Goal: Task Accomplishment & Management: Use online tool/utility

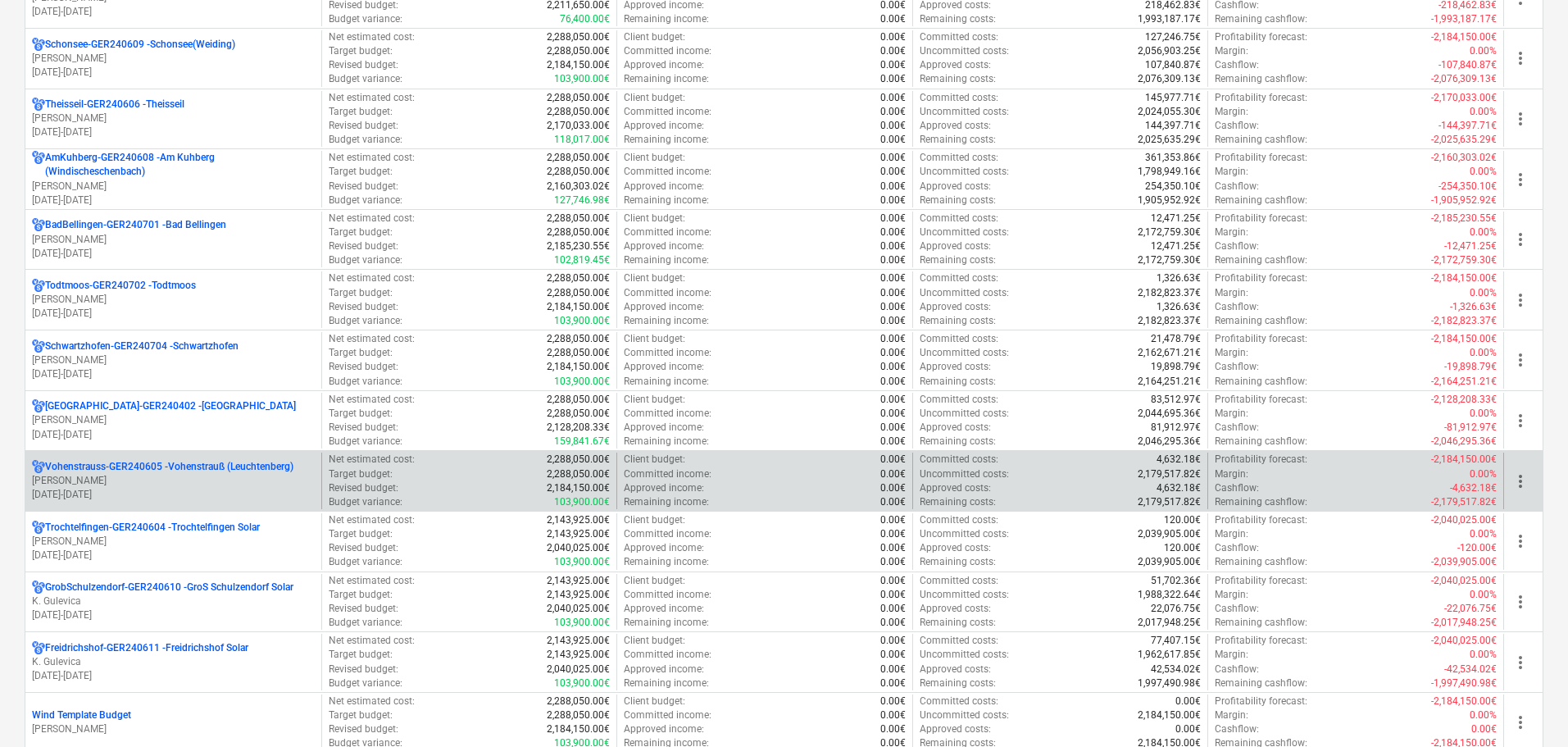
scroll to position [1148, 0]
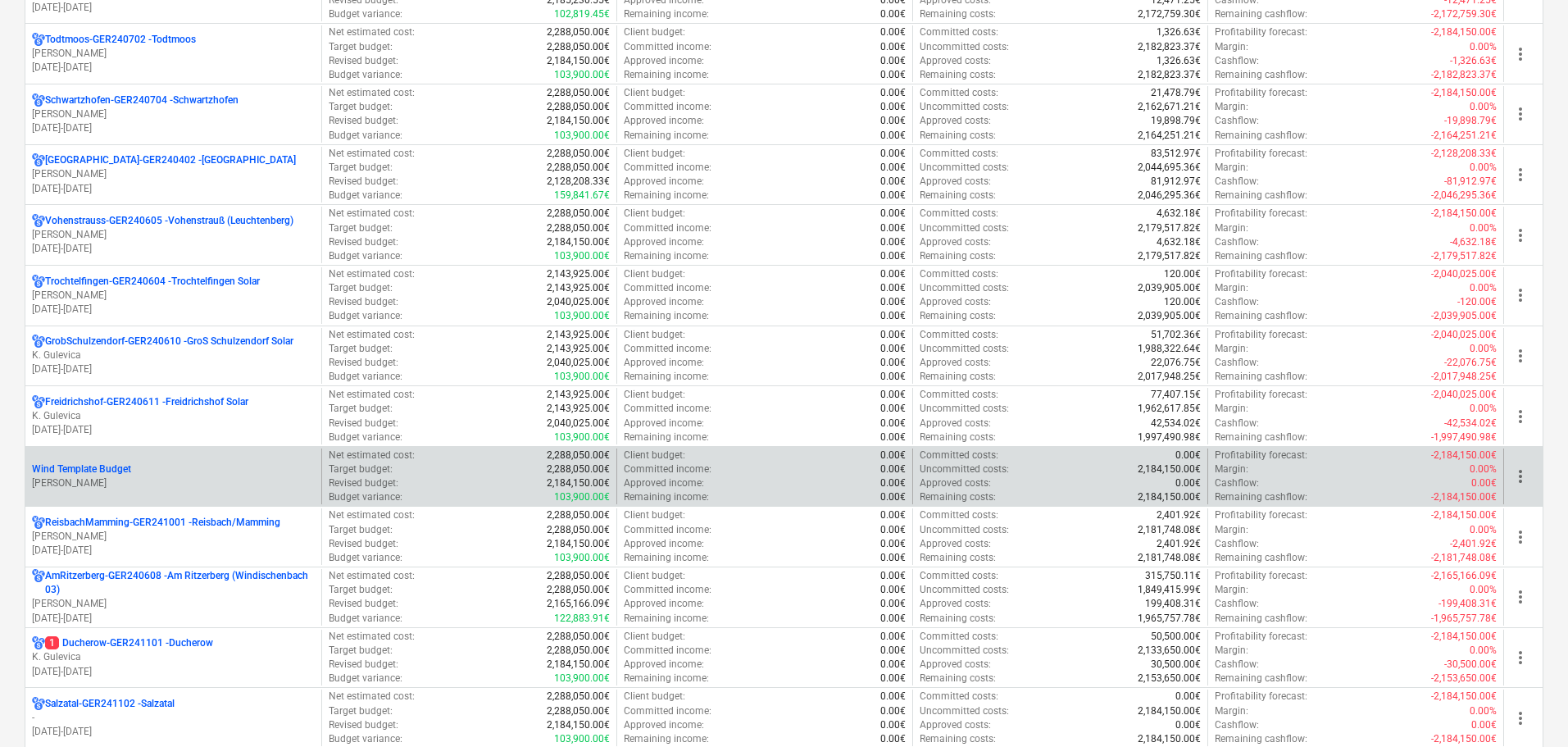
click at [156, 476] on div "Wind Template Budget" at bounding box center [173, 470] width 283 height 14
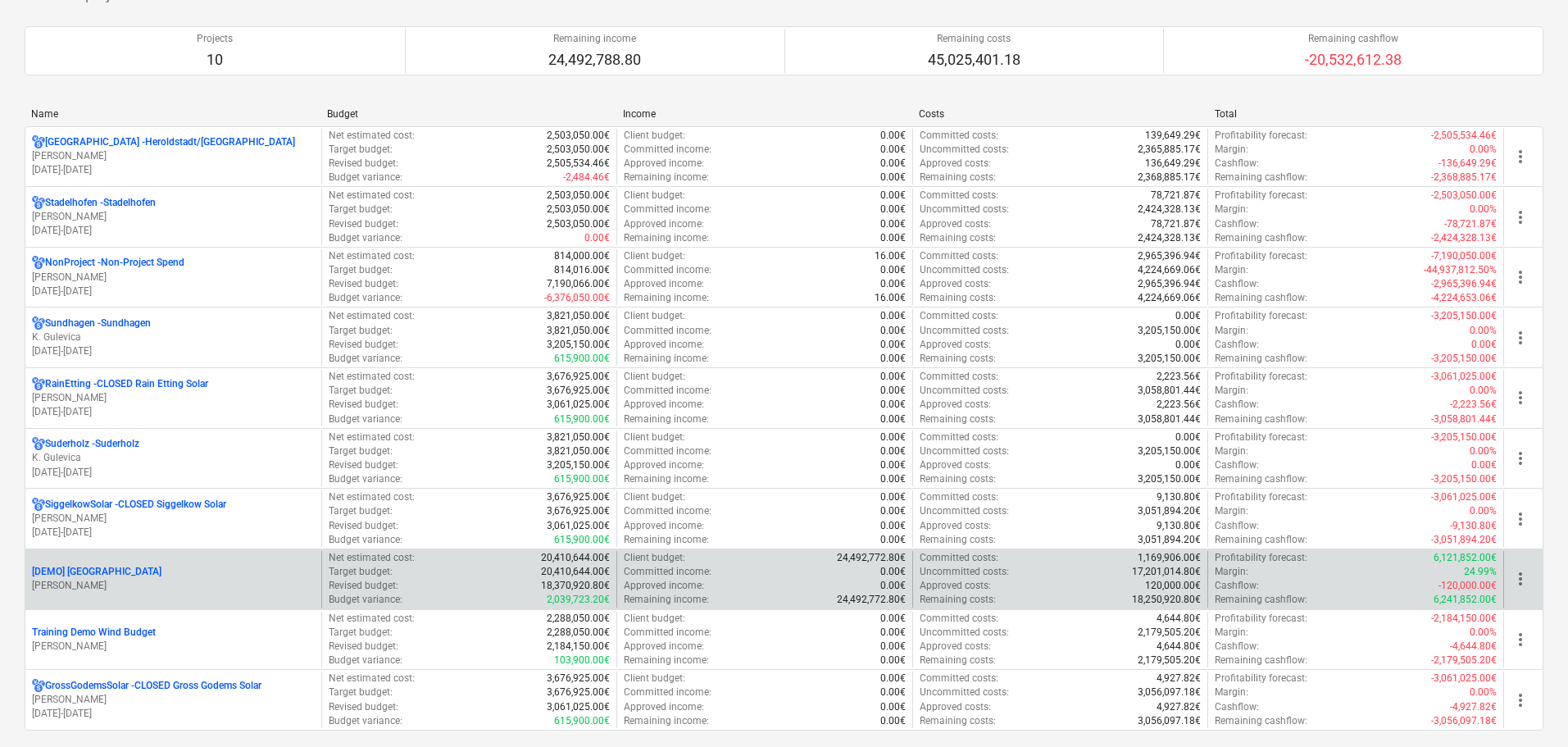
scroll to position [2750, 0]
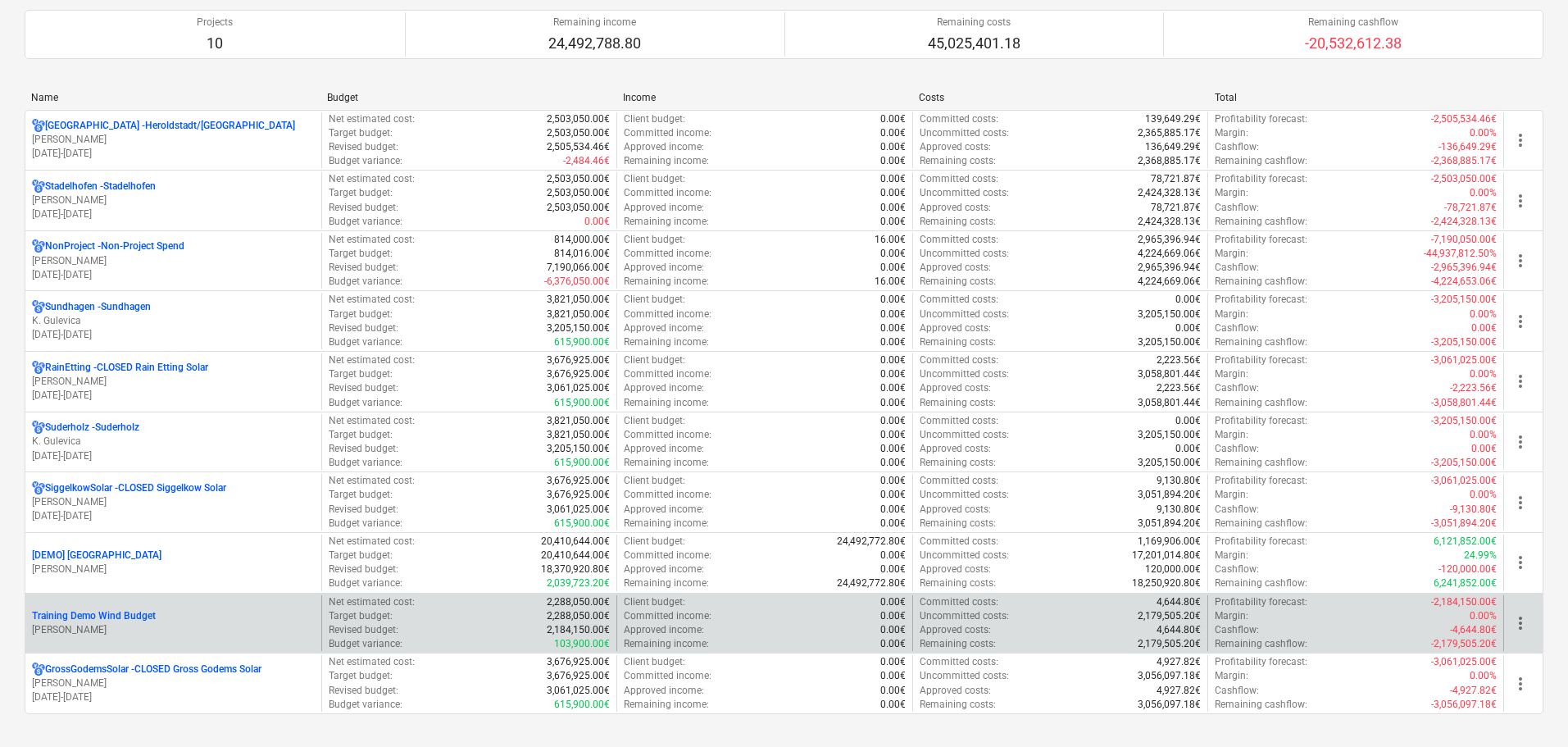
click at [138, 630] on p "[PERSON_NAME]" at bounding box center [173, 630] width 283 height 14
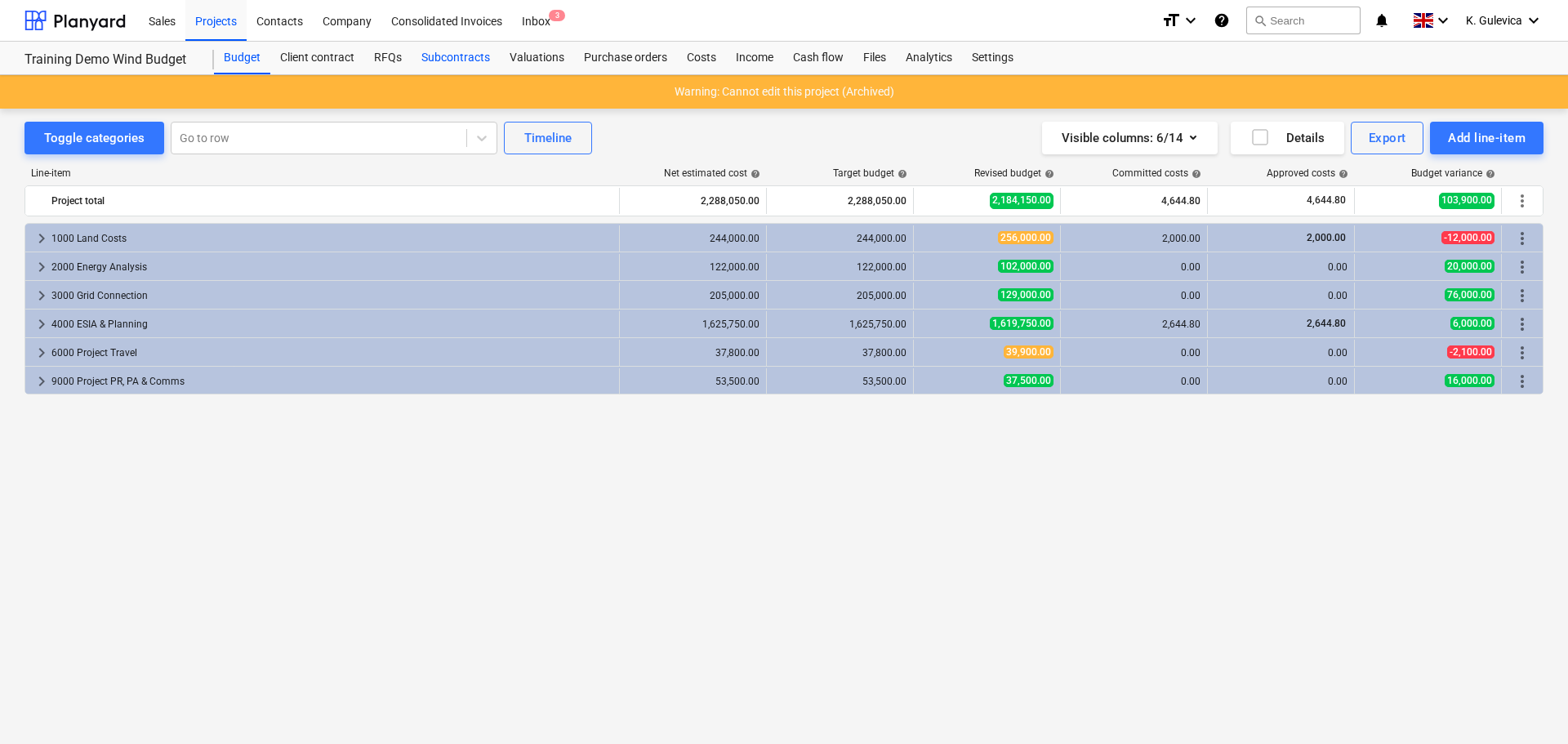
click at [469, 59] on div "Subcontracts" at bounding box center [455, 58] width 89 height 33
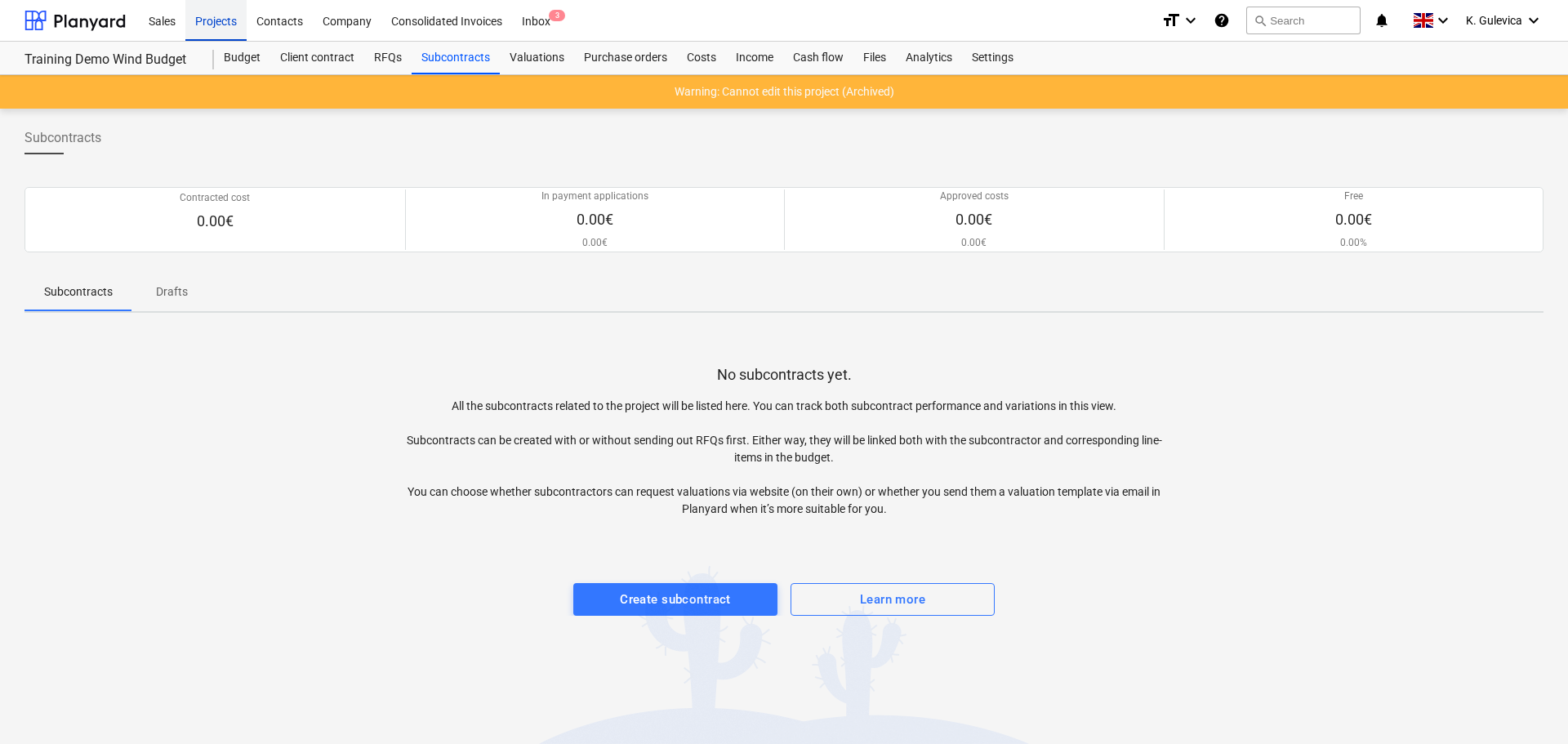
click at [207, 8] on div "Projects" at bounding box center [216, 20] width 62 height 42
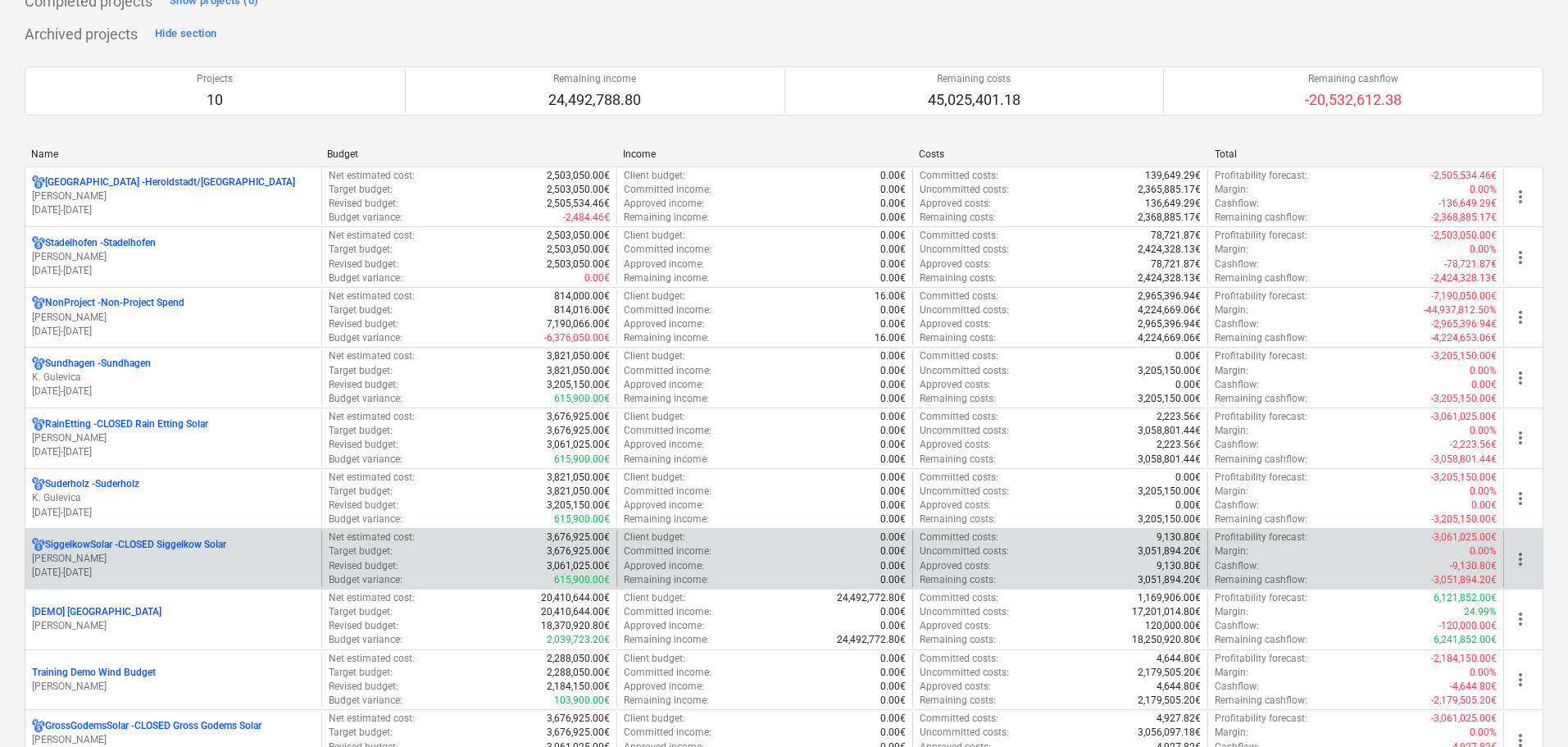
scroll to position [2750, 0]
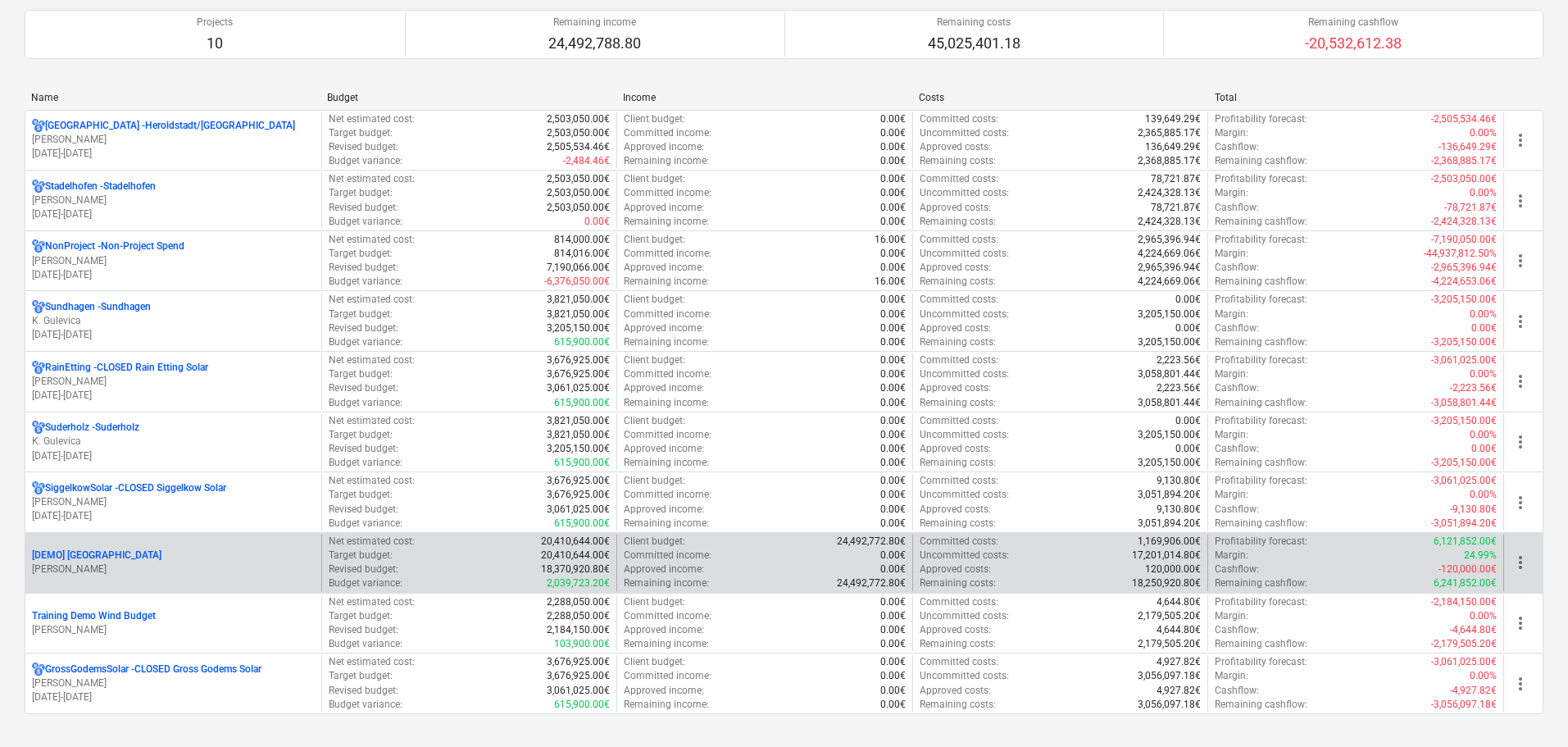
click at [85, 550] on p "[DEMO] [GEOGRAPHIC_DATA]" at bounding box center [97, 556] width 130 height 14
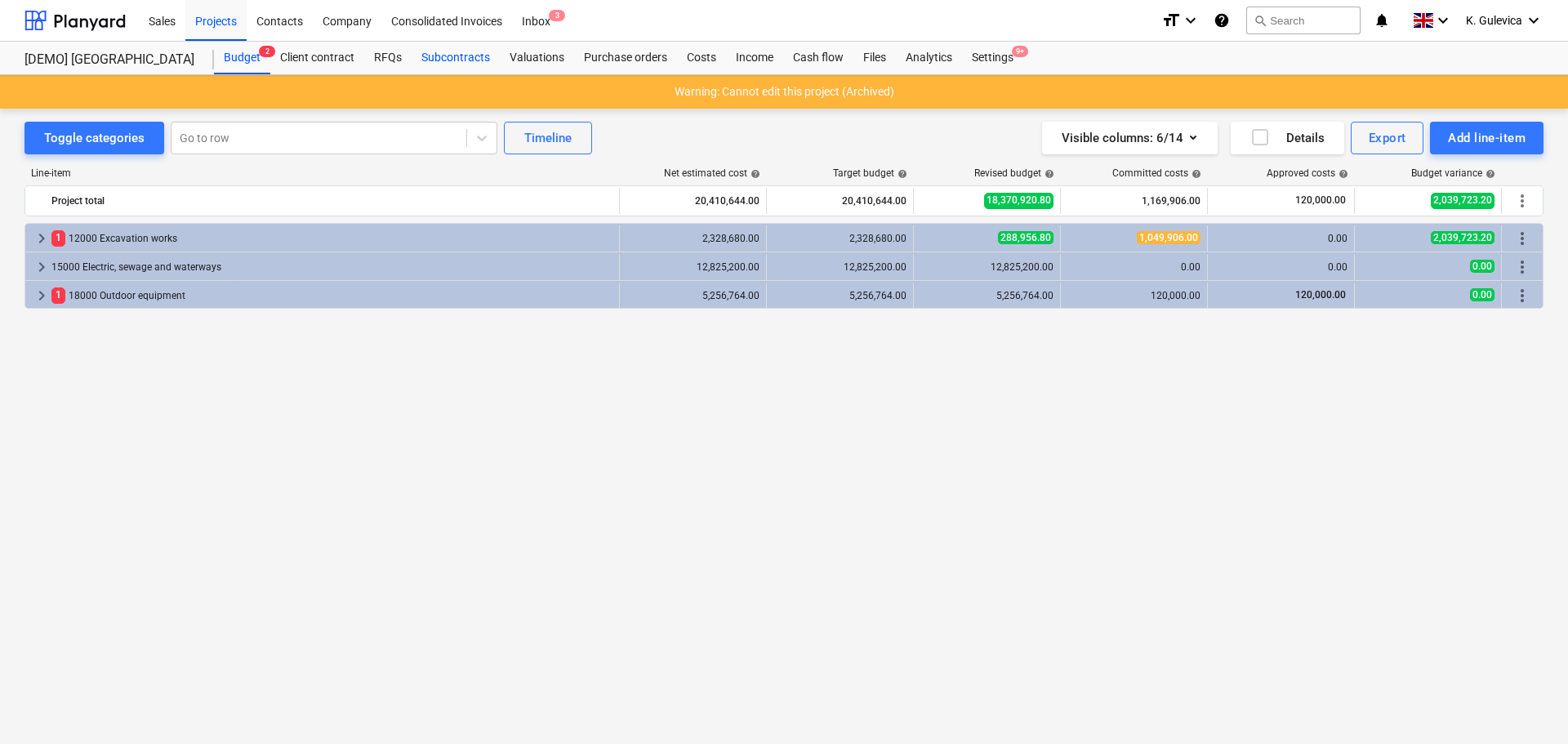
click at [446, 52] on div "Subcontracts" at bounding box center [455, 58] width 89 height 33
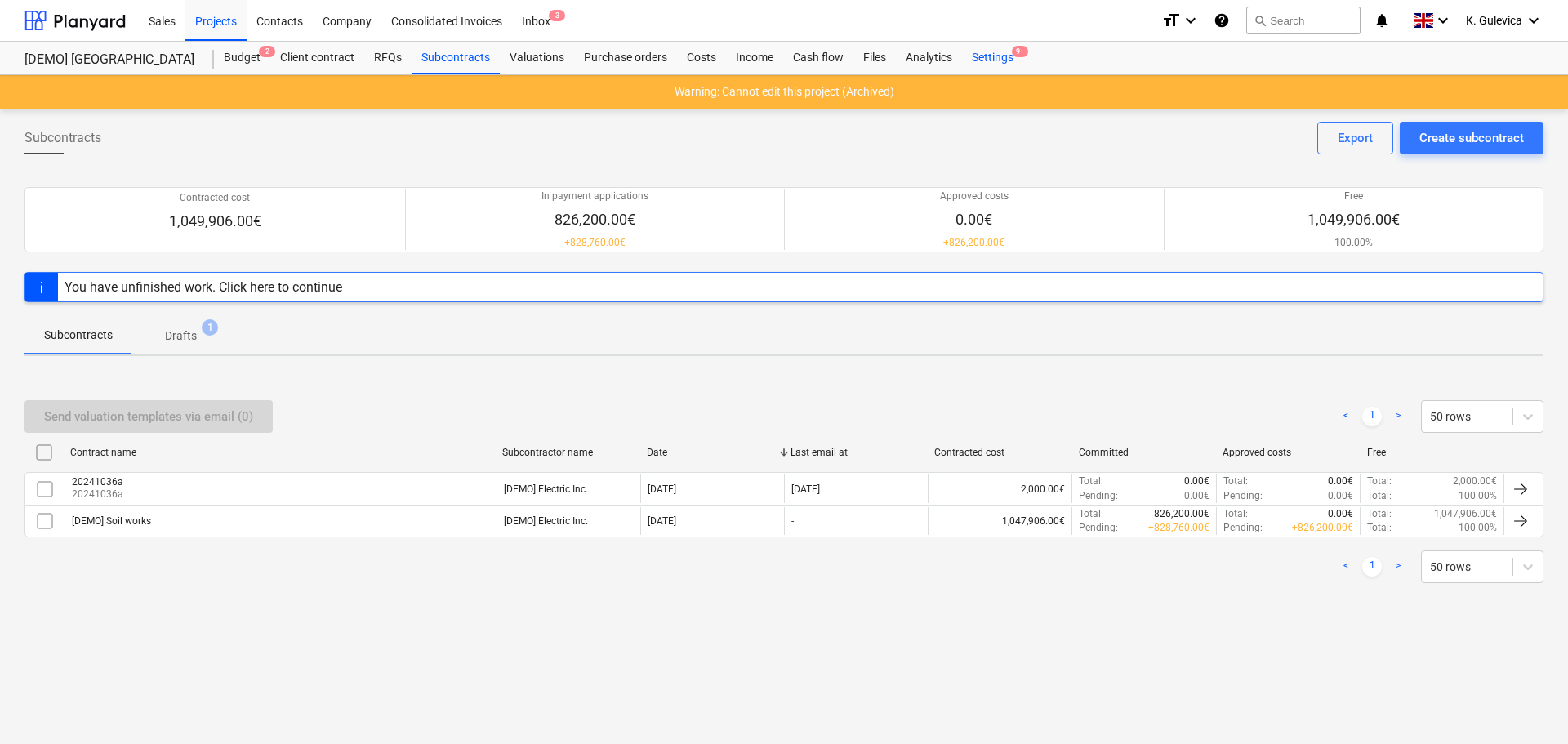
click at [984, 63] on div "Settings 9+" at bounding box center [993, 58] width 62 height 33
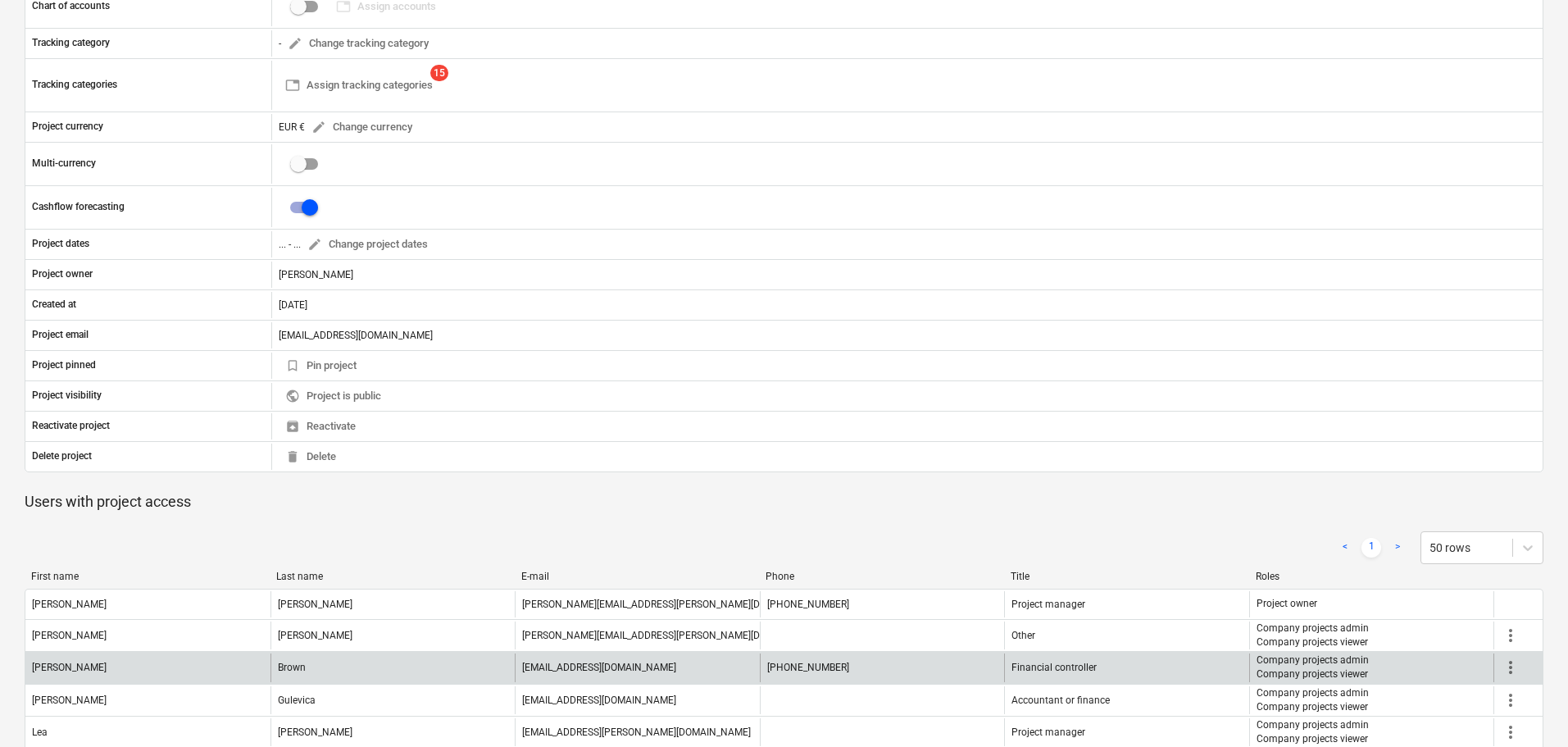
scroll to position [410, 0]
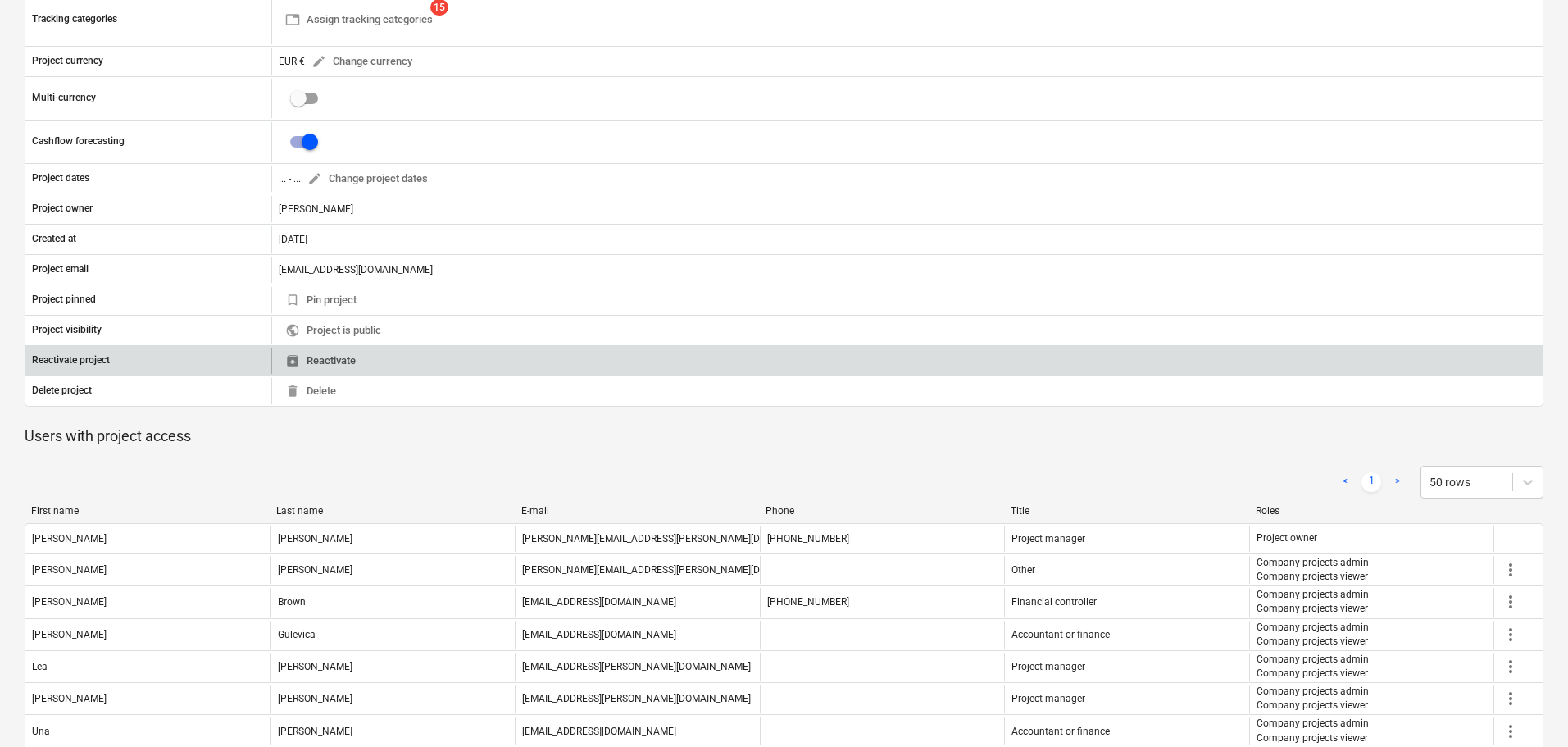
click at [344, 361] on span "unarchive Reactivate" at bounding box center [320, 361] width 71 height 19
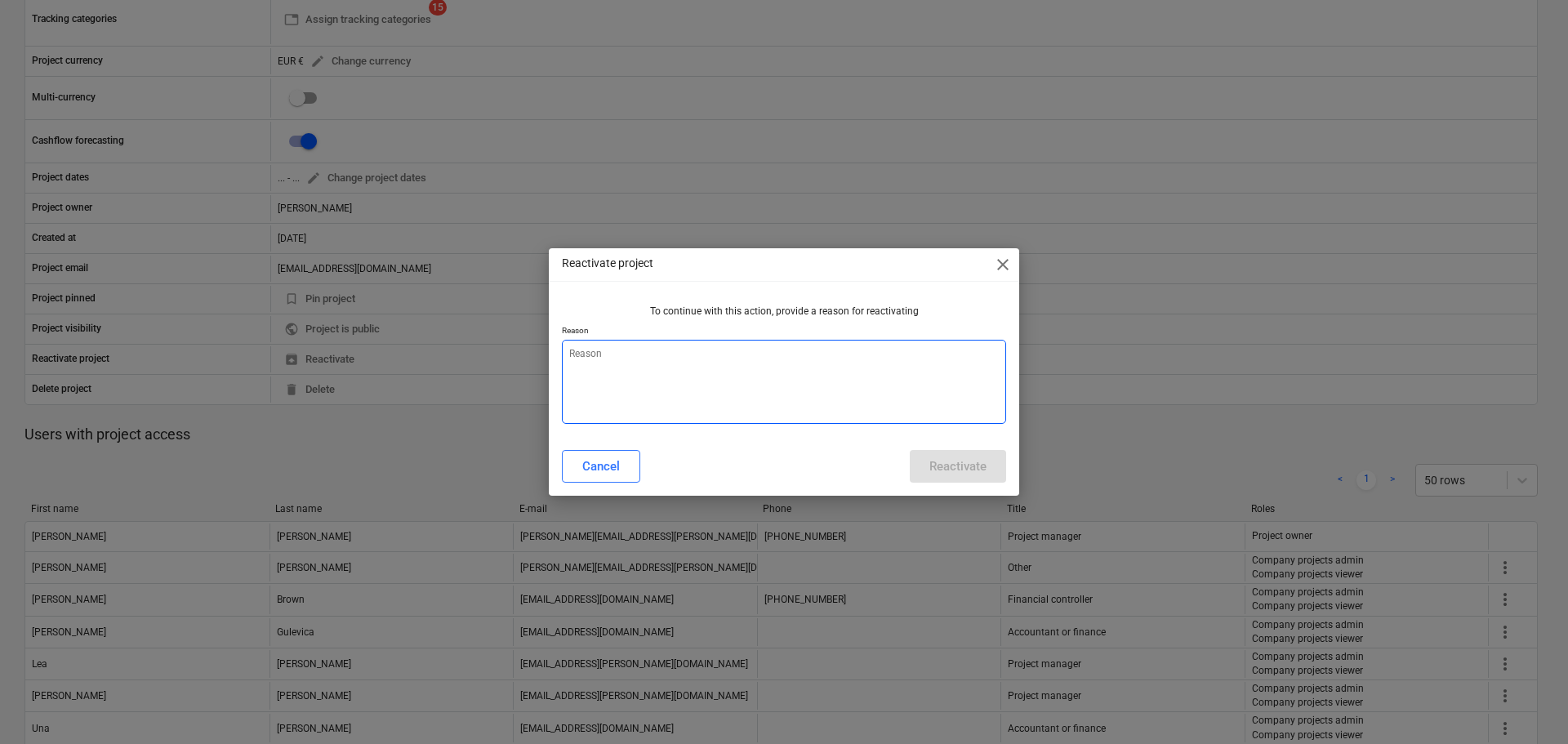
click at [731, 351] on textarea at bounding box center [784, 381] width 444 height 84
type textarea "x"
type textarea "T"
type textarea "x"
type textarea "Te"
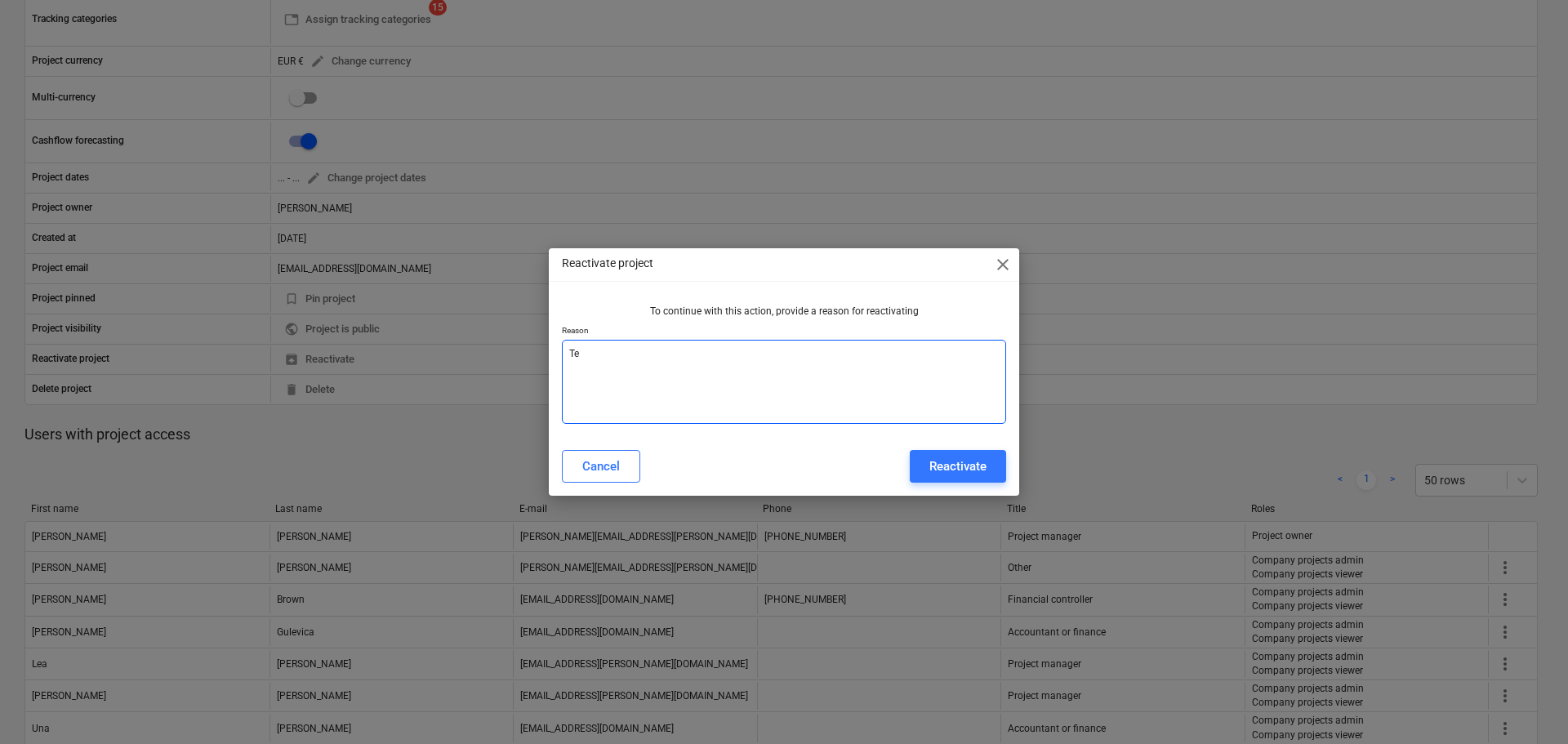
type textarea "x"
type textarea "Tes"
type textarea "x"
type textarea "Test"
click at [962, 457] on div "Reactivate" at bounding box center [957, 466] width 57 height 21
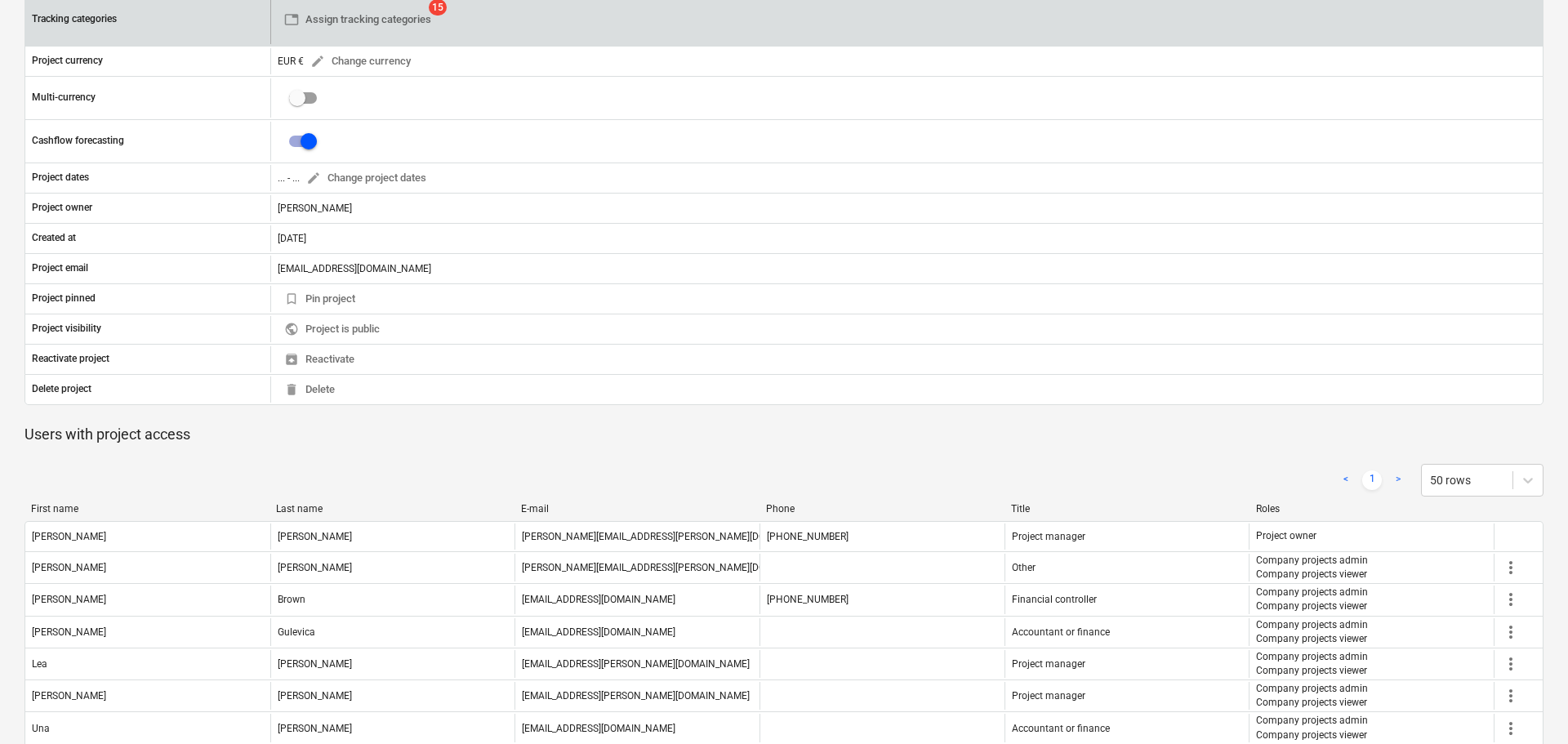
type textarea "x"
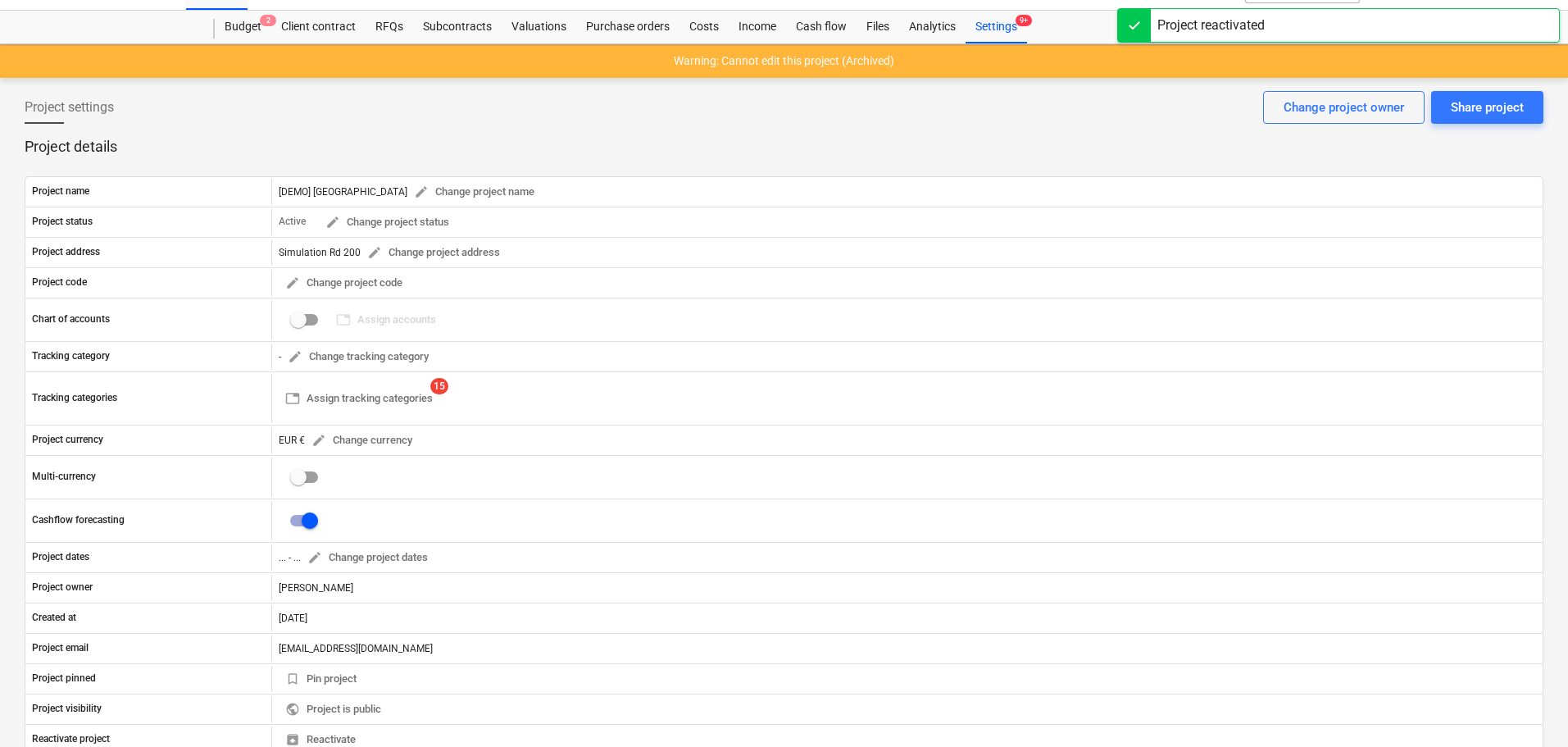
scroll to position [0, 0]
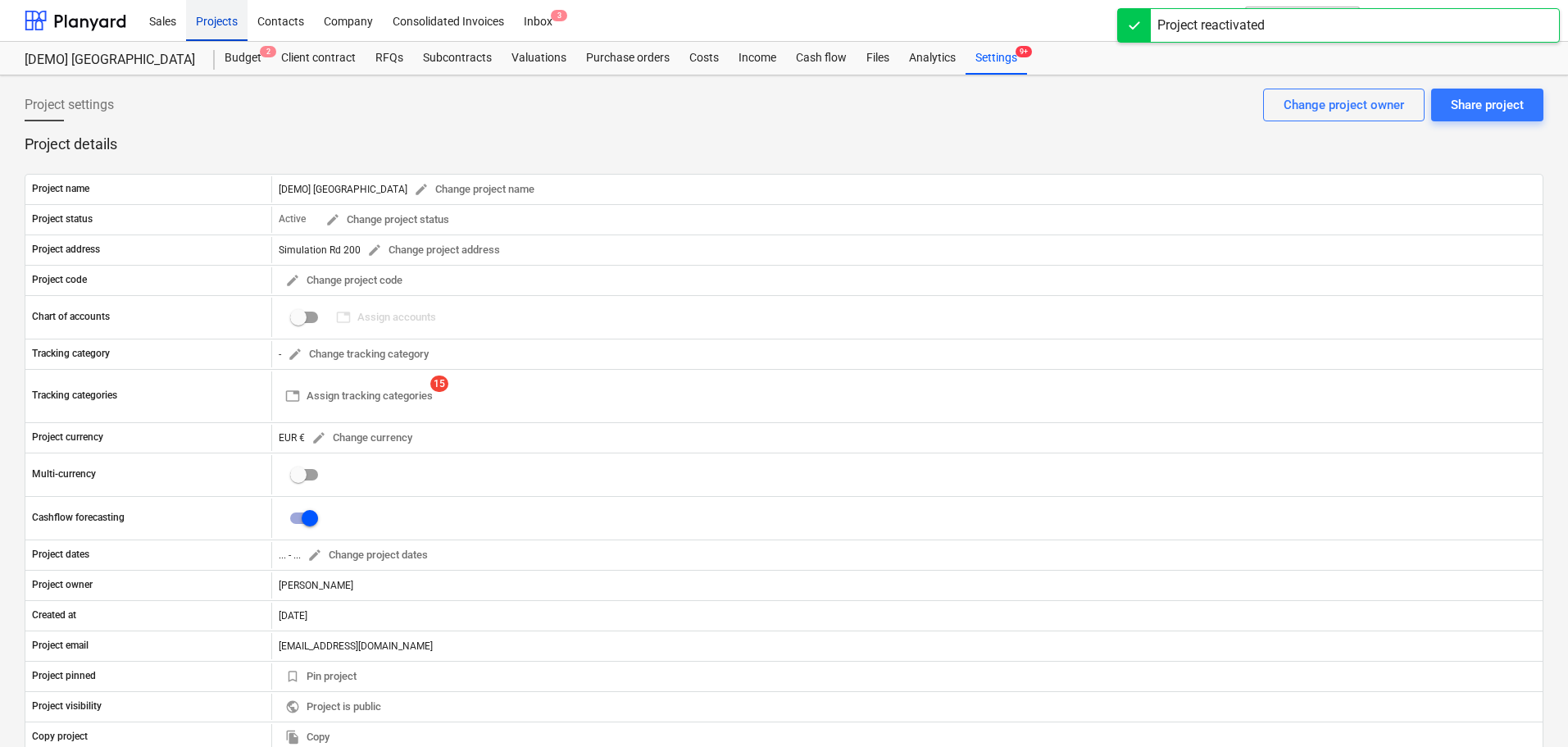
click at [217, 17] on div "Projects" at bounding box center [217, 20] width 62 height 42
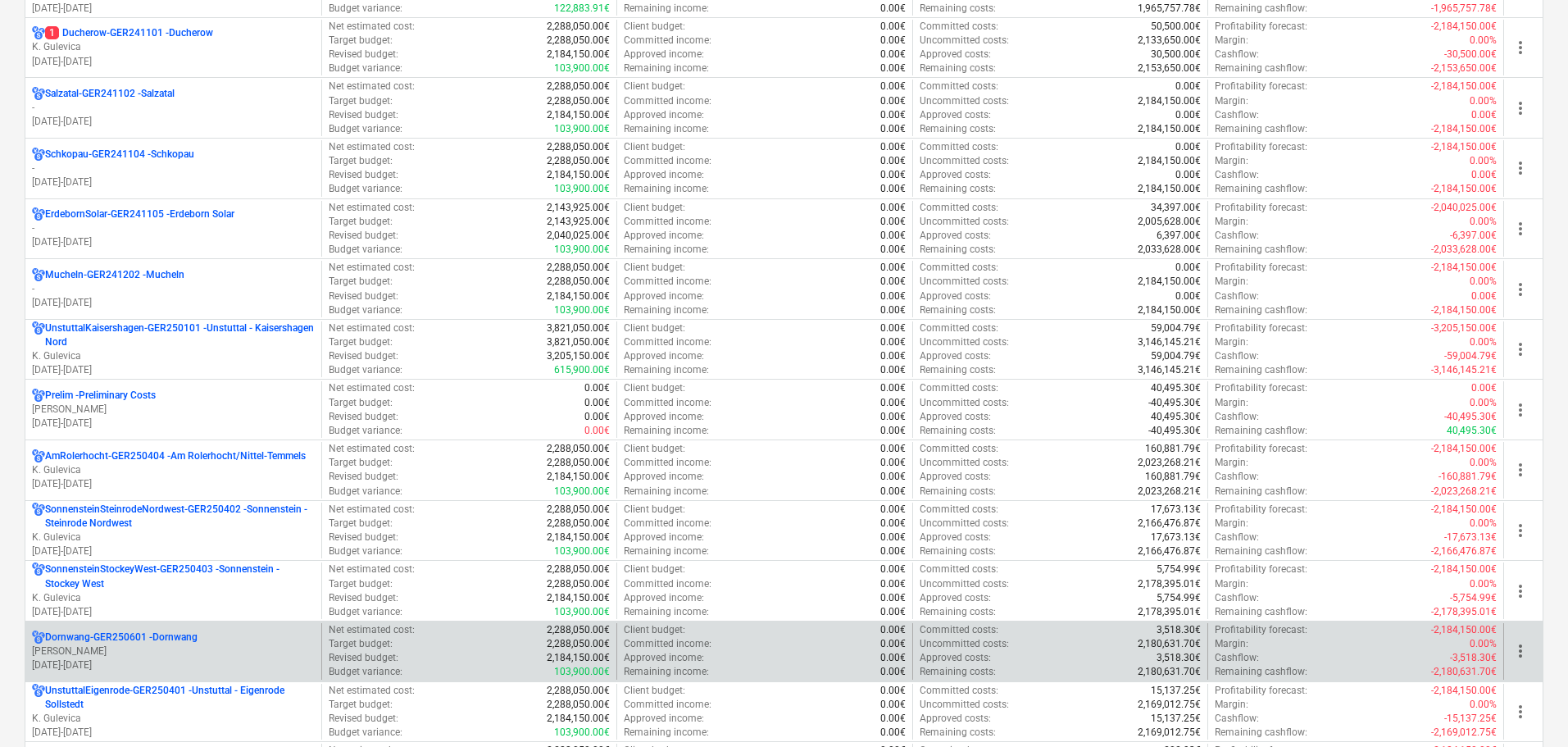
scroll to position [1723, 0]
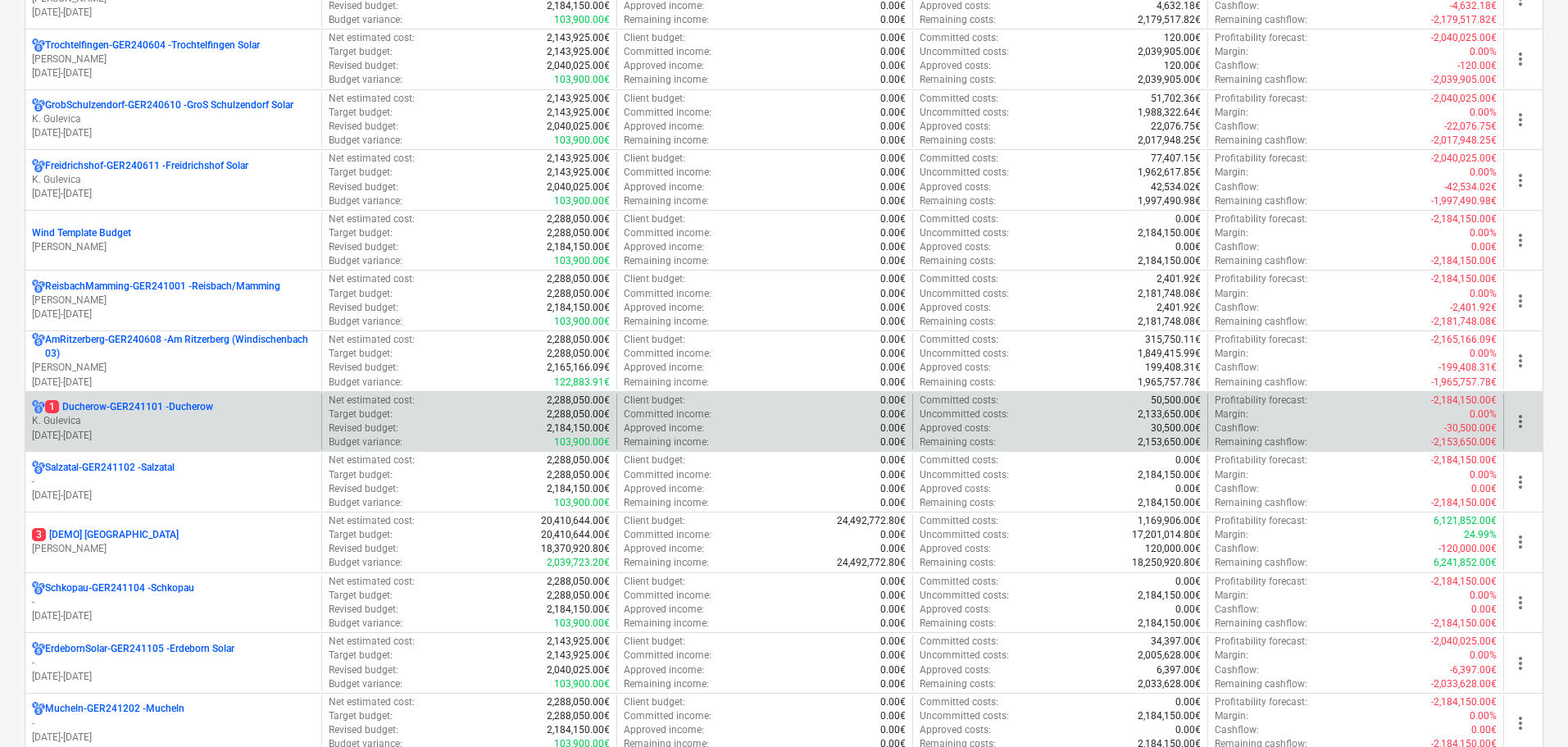
scroll to position [1394, 0]
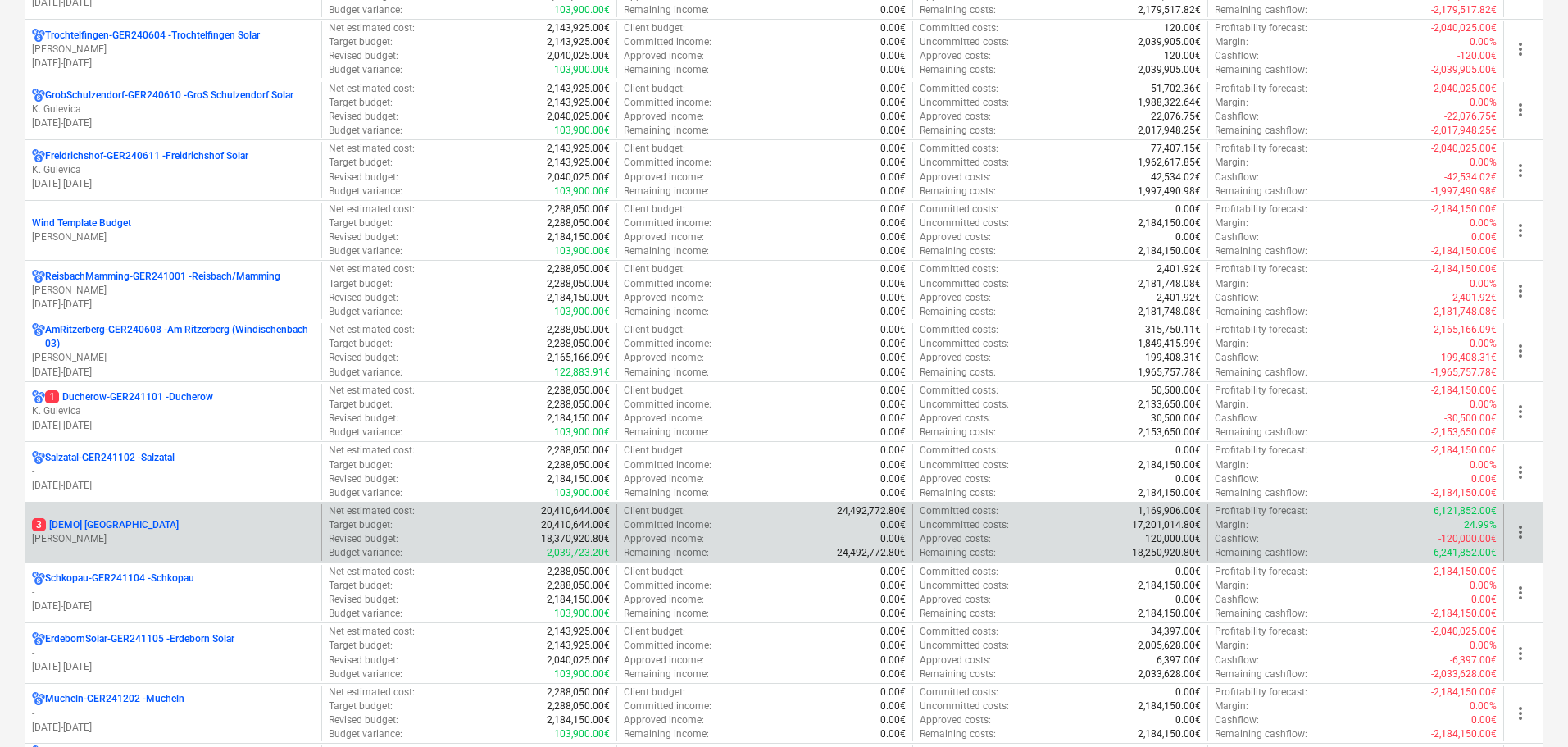
click at [94, 532] on p "3 [DEMO] [GEOGRAPHIC_DATA]" at bounding box center [105, 525] width 147 height 14
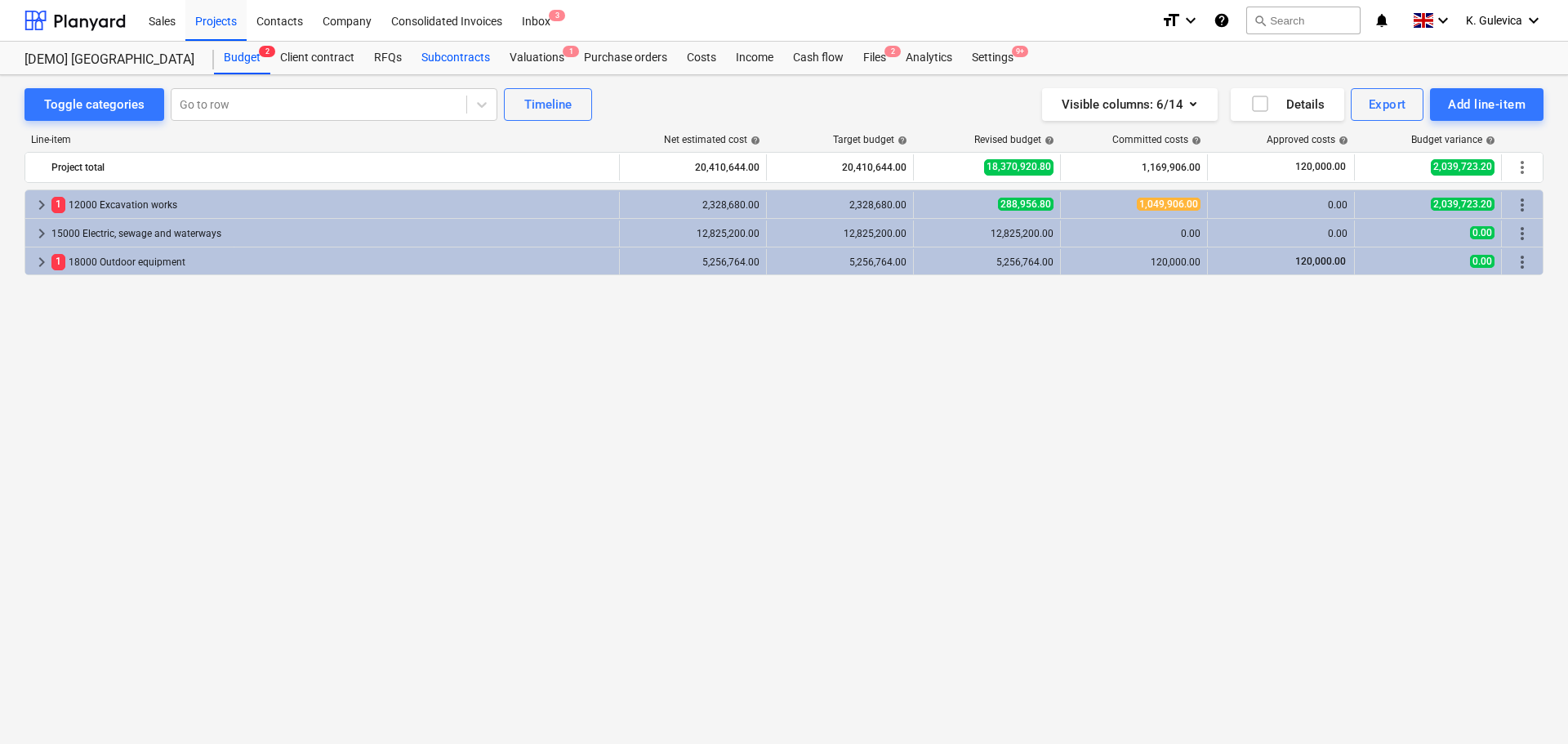
click at [443, 58] on div "Subcontracts" at bounding box center [455, 58] width 89 height 33
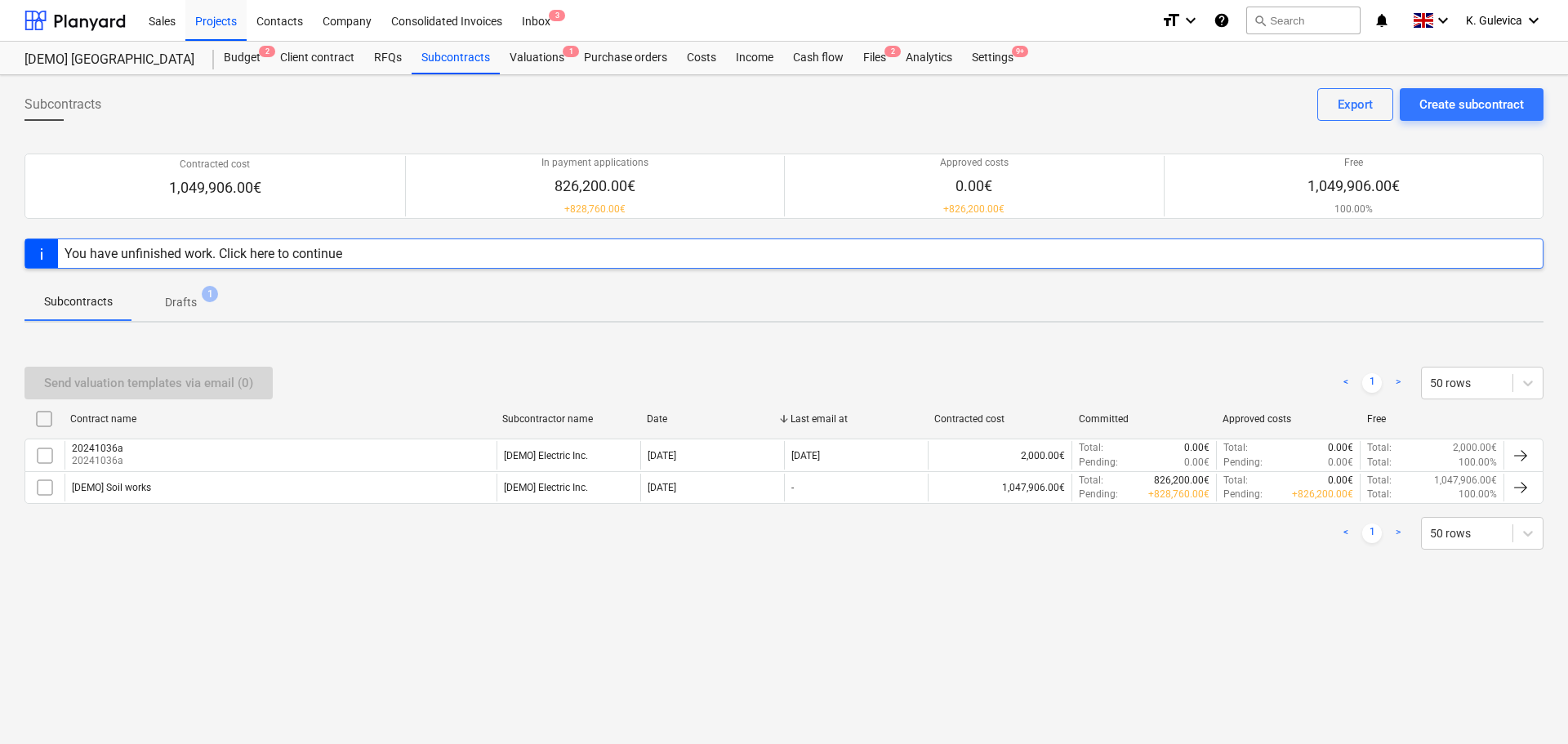
click at [494, 457] on div "20241036a 20241036a" at bounding box center [281, 455] width 432 height 28
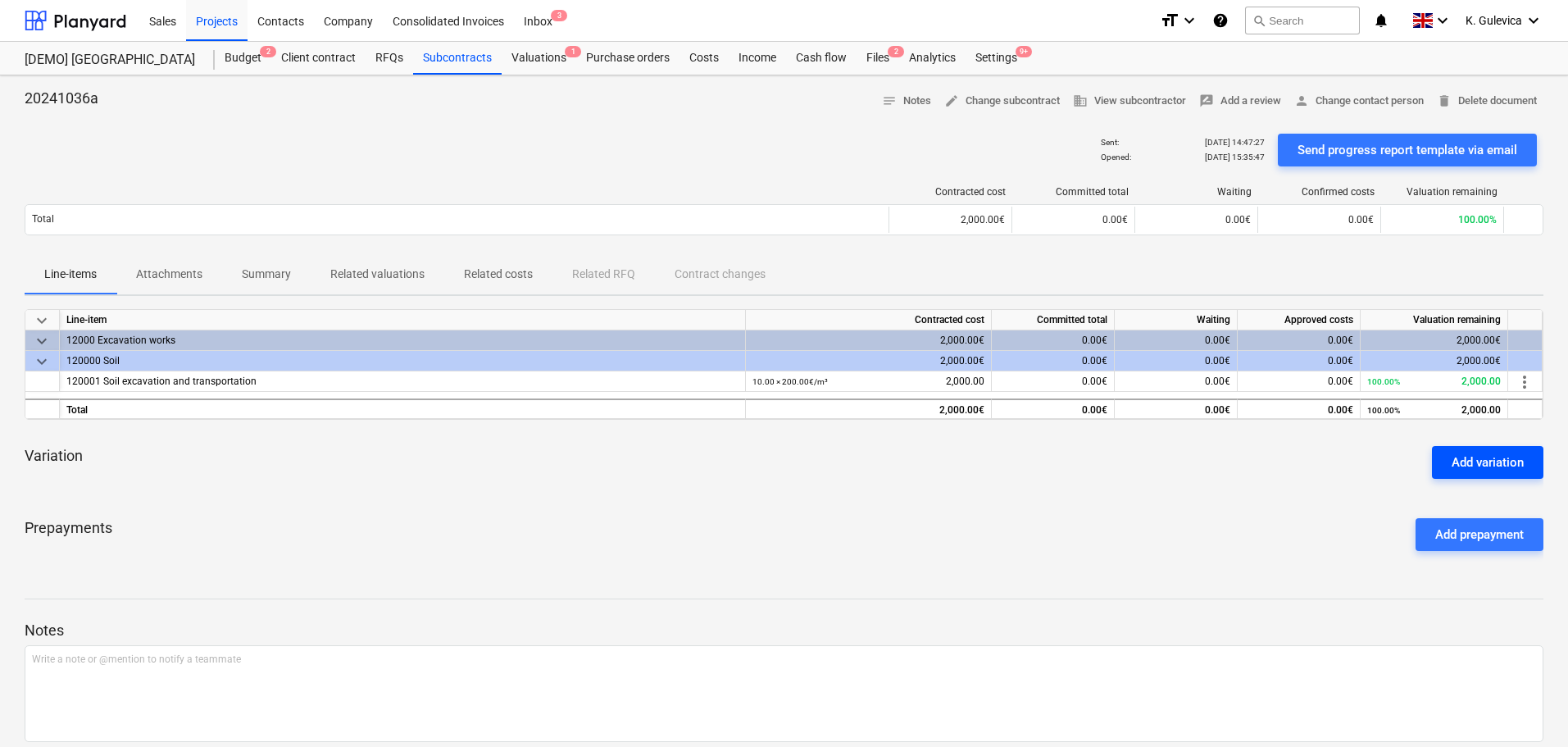
click at [1491, 462] on div "Add variation" at bounding box center [1488, 462] width 72 height 21
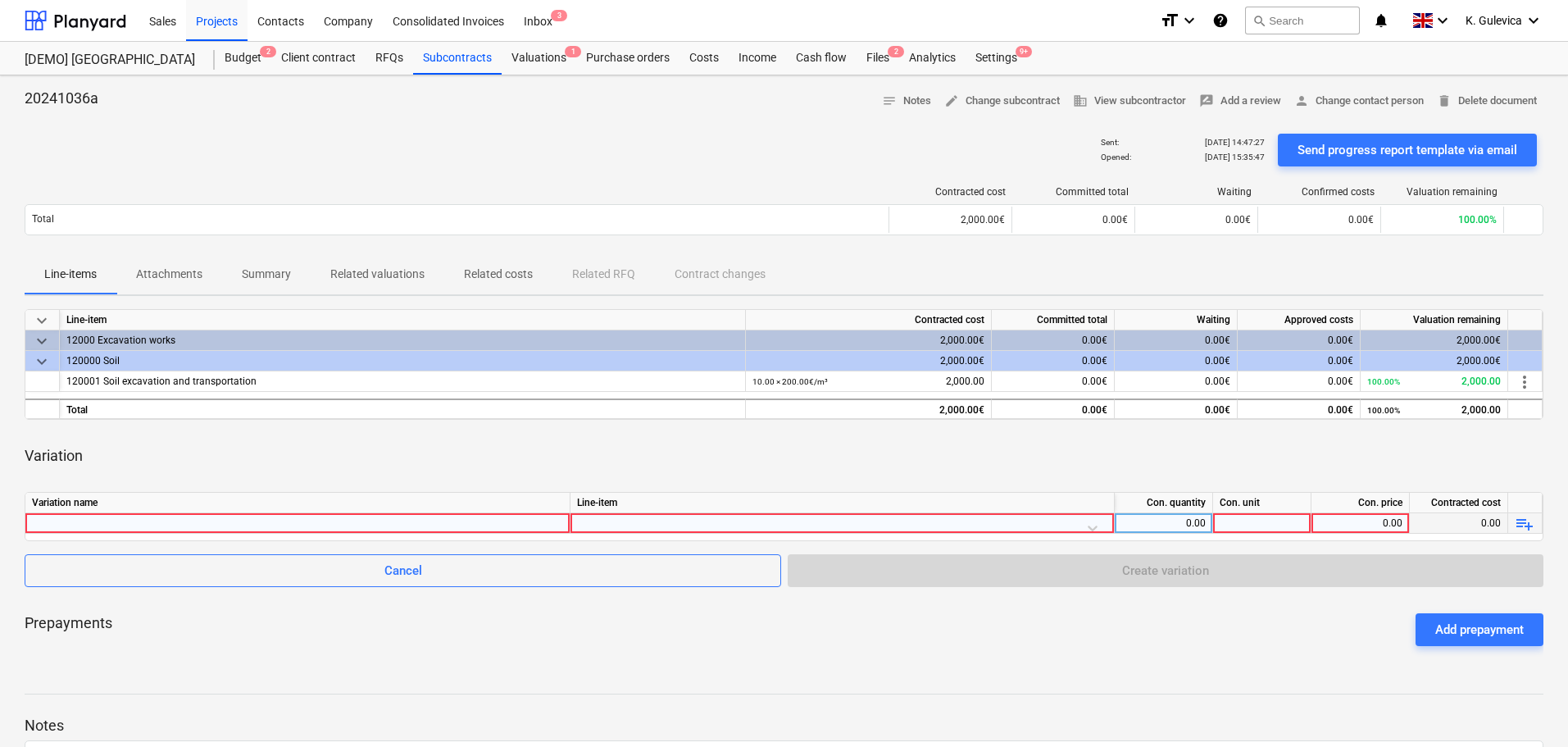
click at [131, 523] on div at bounding box center [298, 523] width 532 height 20
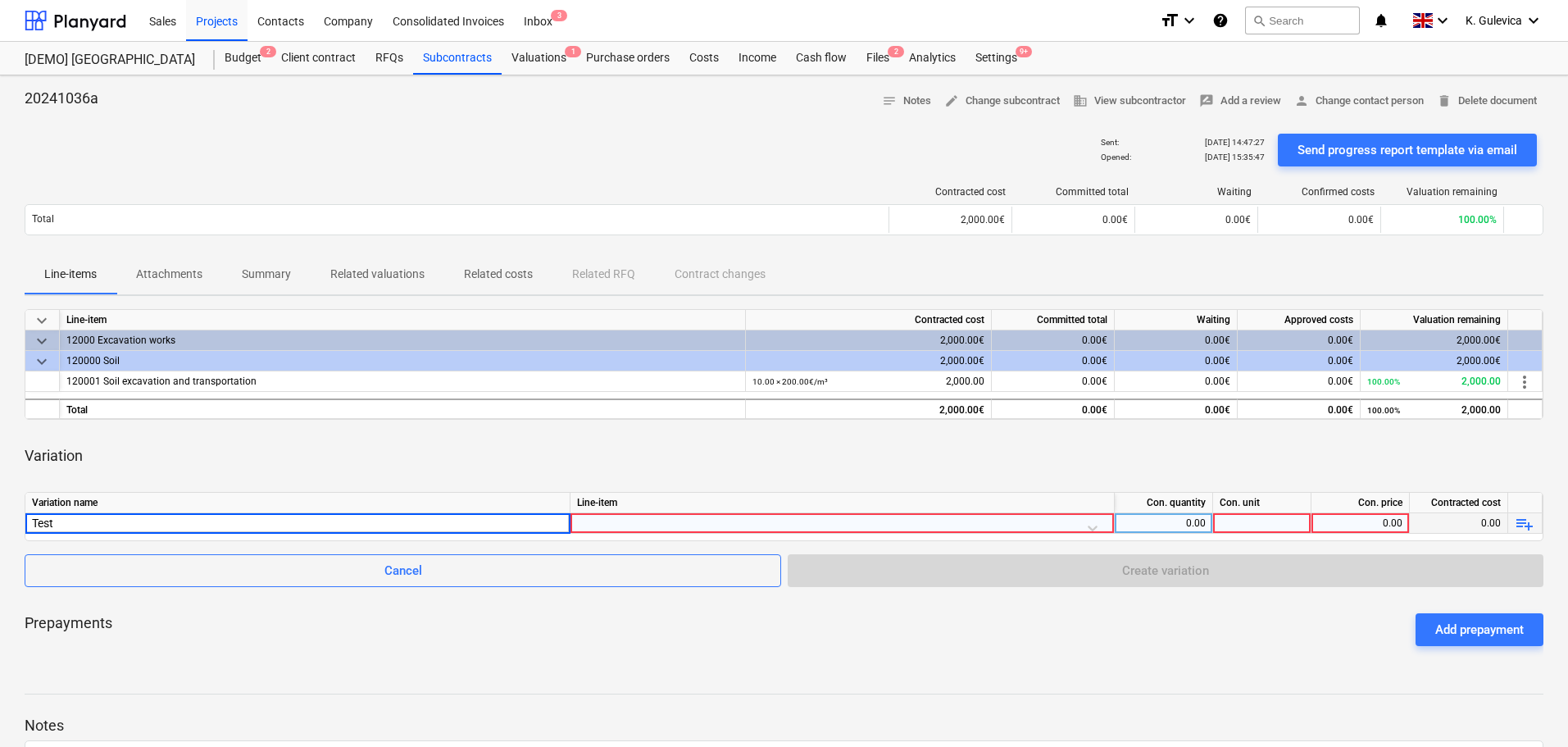
type input "Test"
click at [677, 525] on div at bounding box center [841, 527] width 531 height 29
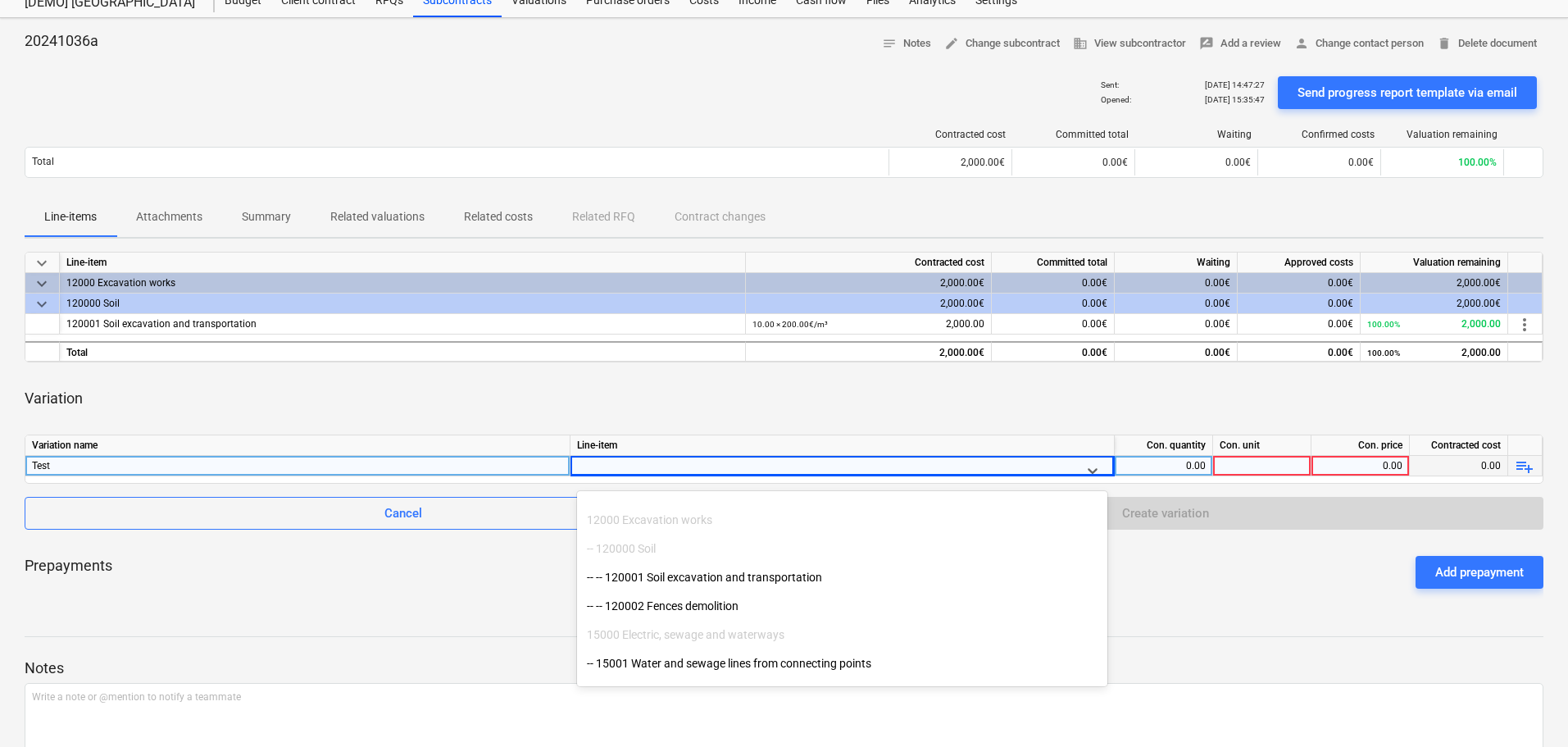
scroll to position [246, 0]
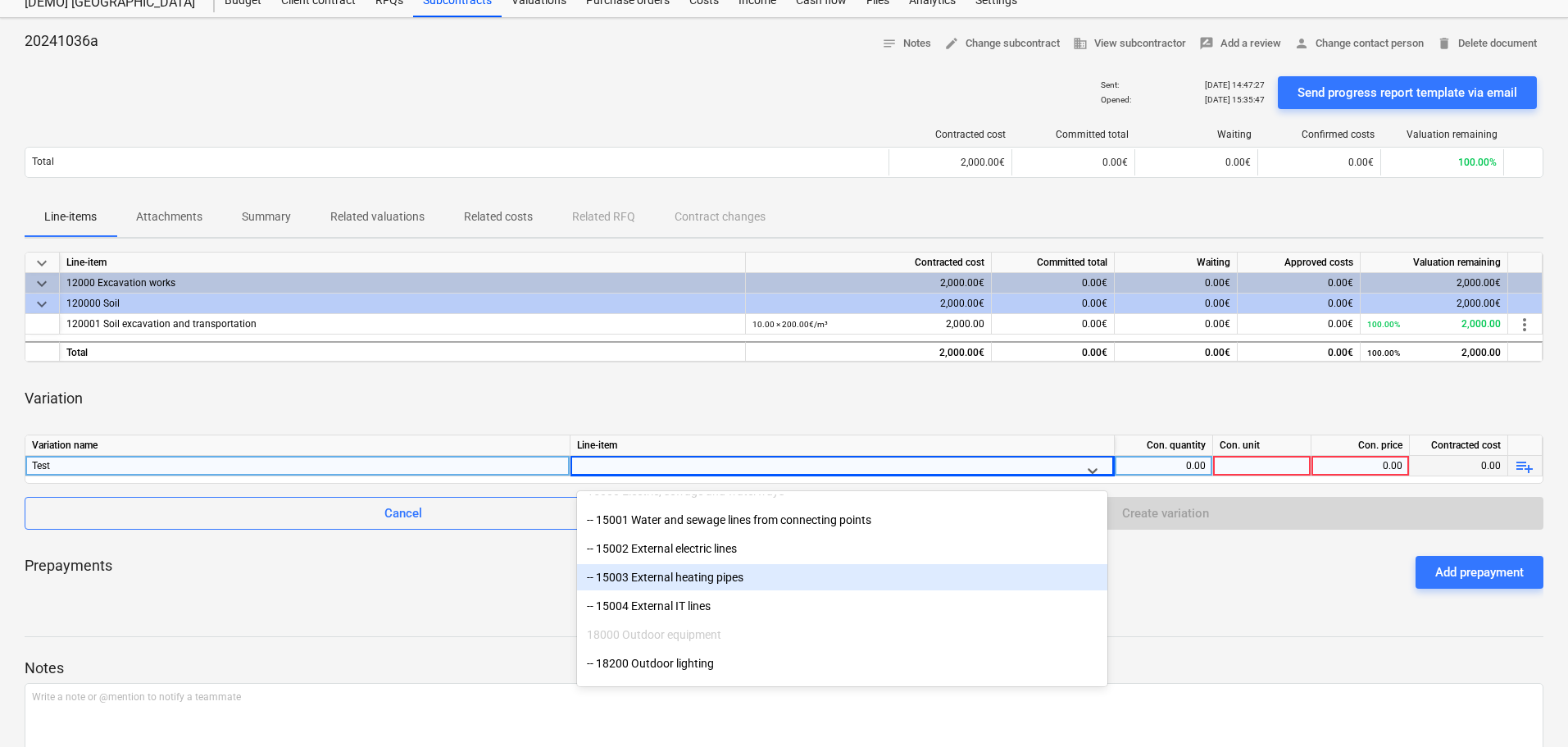
click at [669, 573] on div "-- 15003 External heating pipes" at bounding box center [841, 577] width 531 height 26
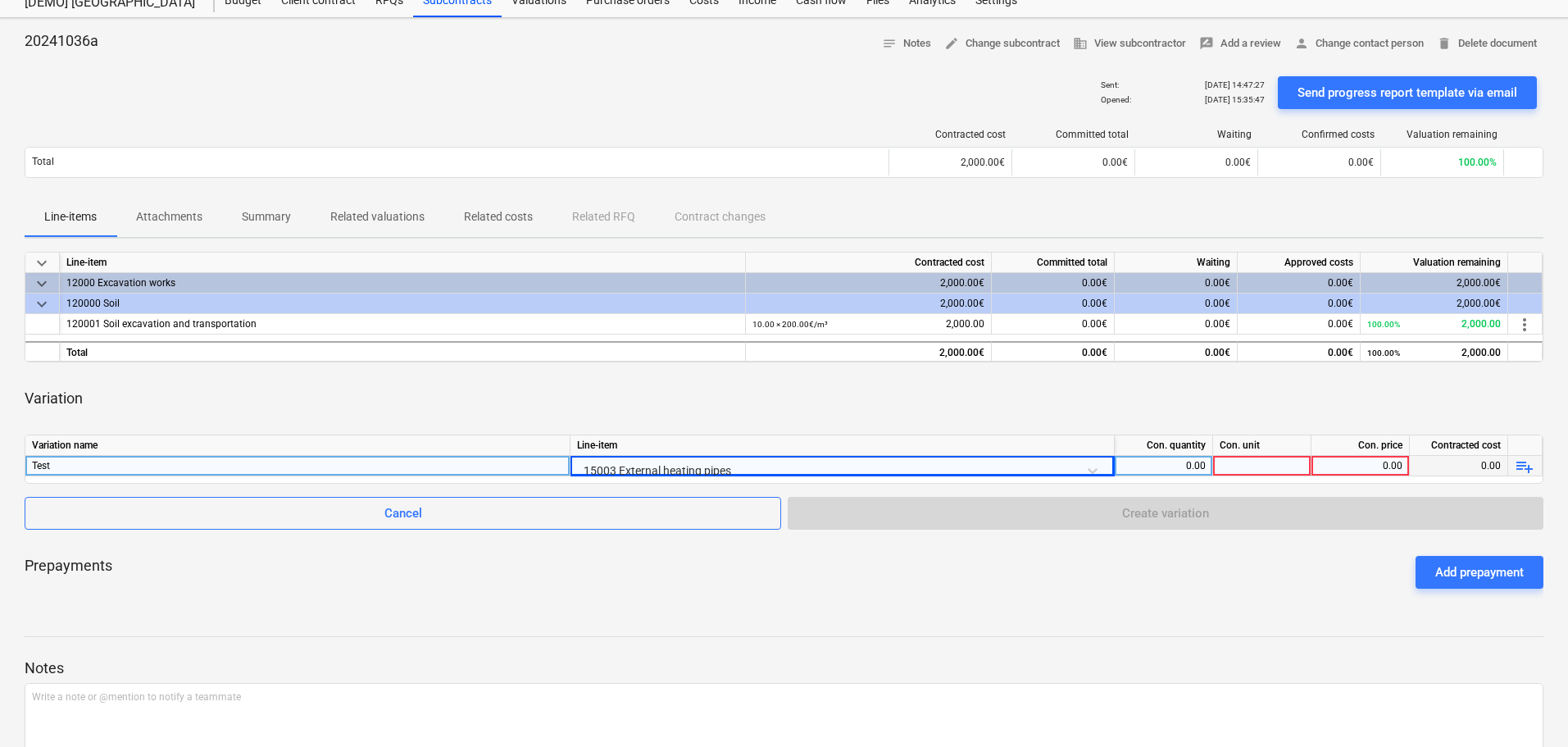
click at [1251, 477] on div "Variation name Line-item Con. quantity Con. unit Con. price Contracted cost Tes…" at bounding box center [784, 459] width 1519 height 49
click at [1176, 463] on div "0.00" at bounding box center [1163, 466] width 84 height 21
type input "1"
click at [1279, 468] on div at bounding box center [1262, 466] width 98 height 21
type input "1"
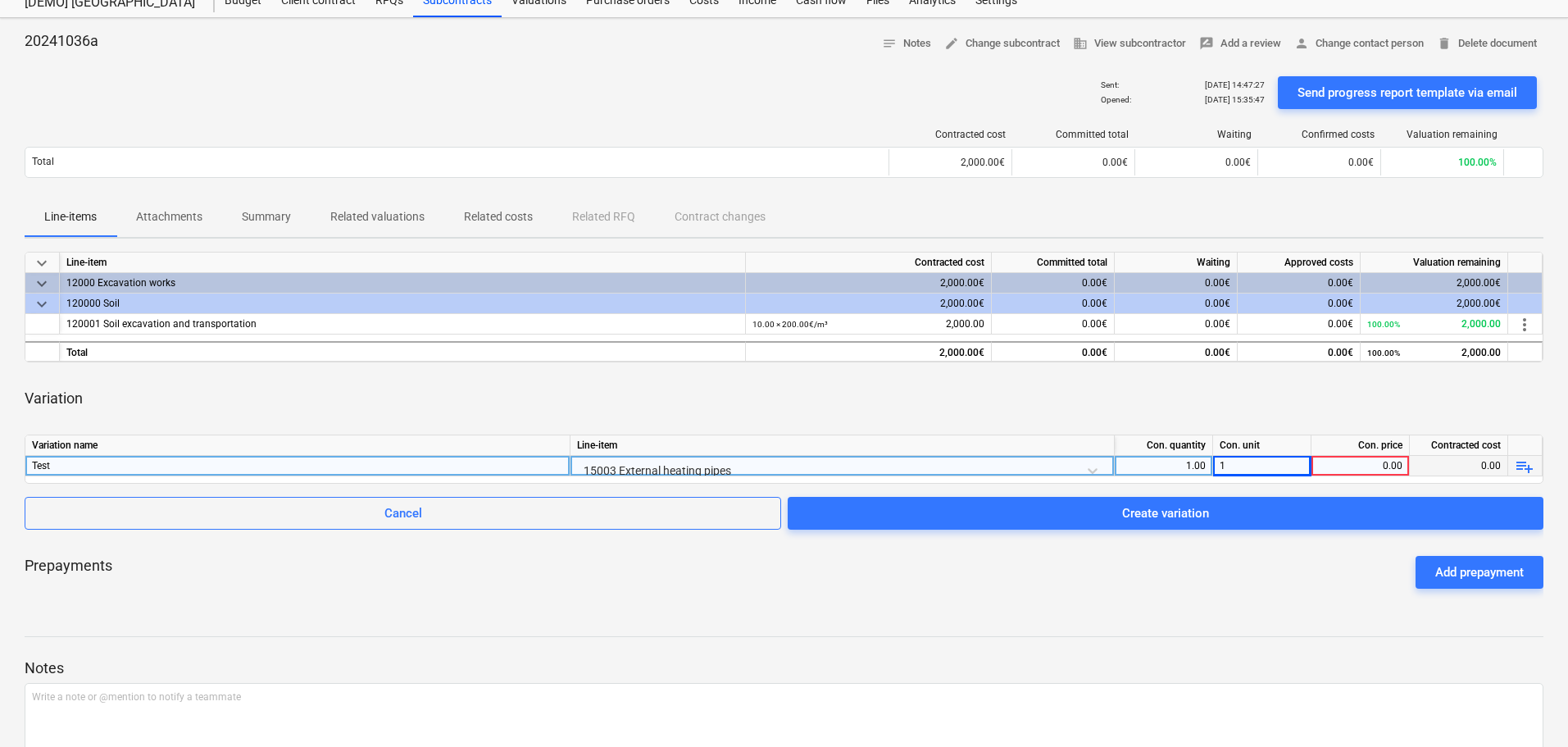
click at [1407, 470] on div "0.00" at bounding box center [1360, 466] width 98 height 21
type input "100"
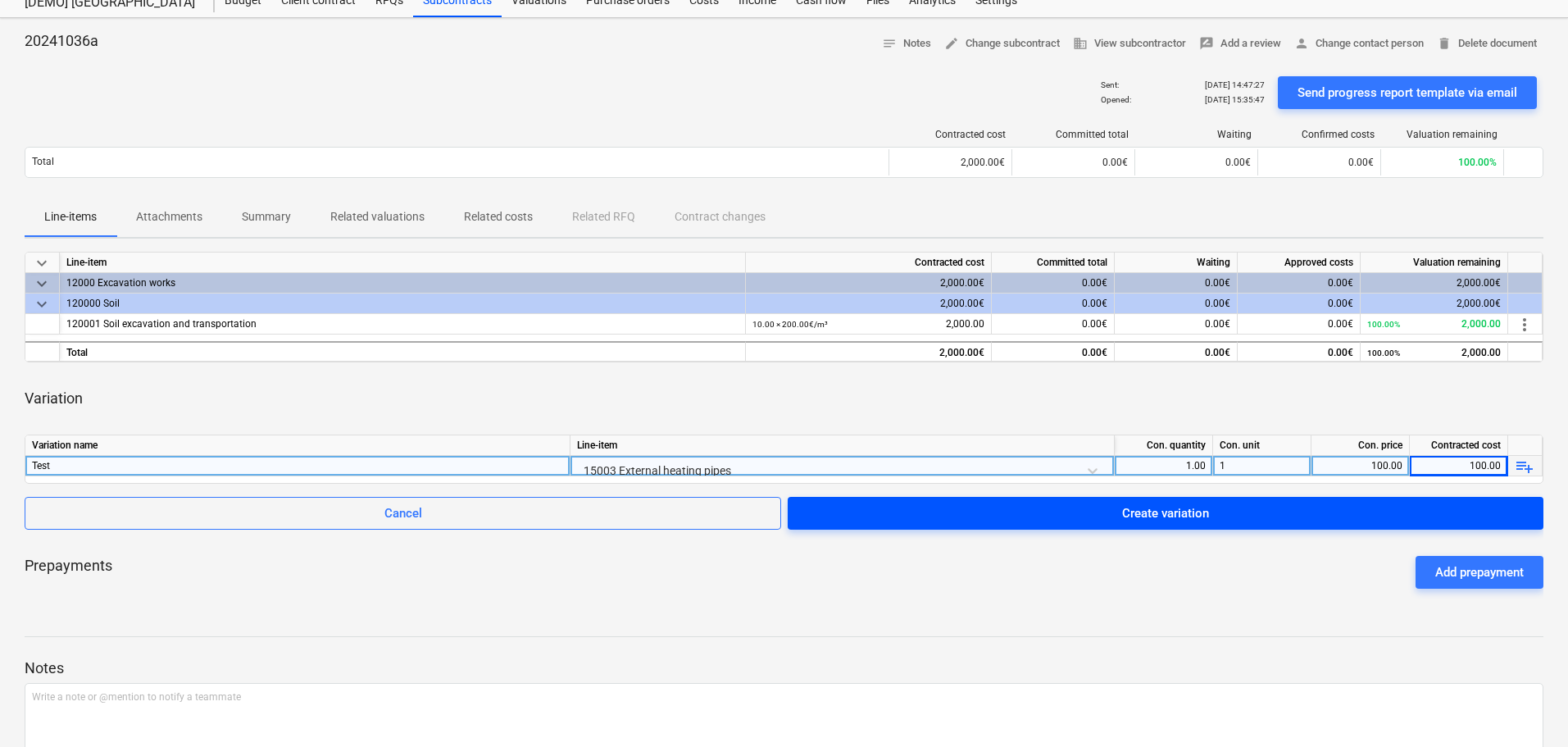
click at [1151, 519] on div "Create variation" at bounding box center [1165, 513] width 87 height 21
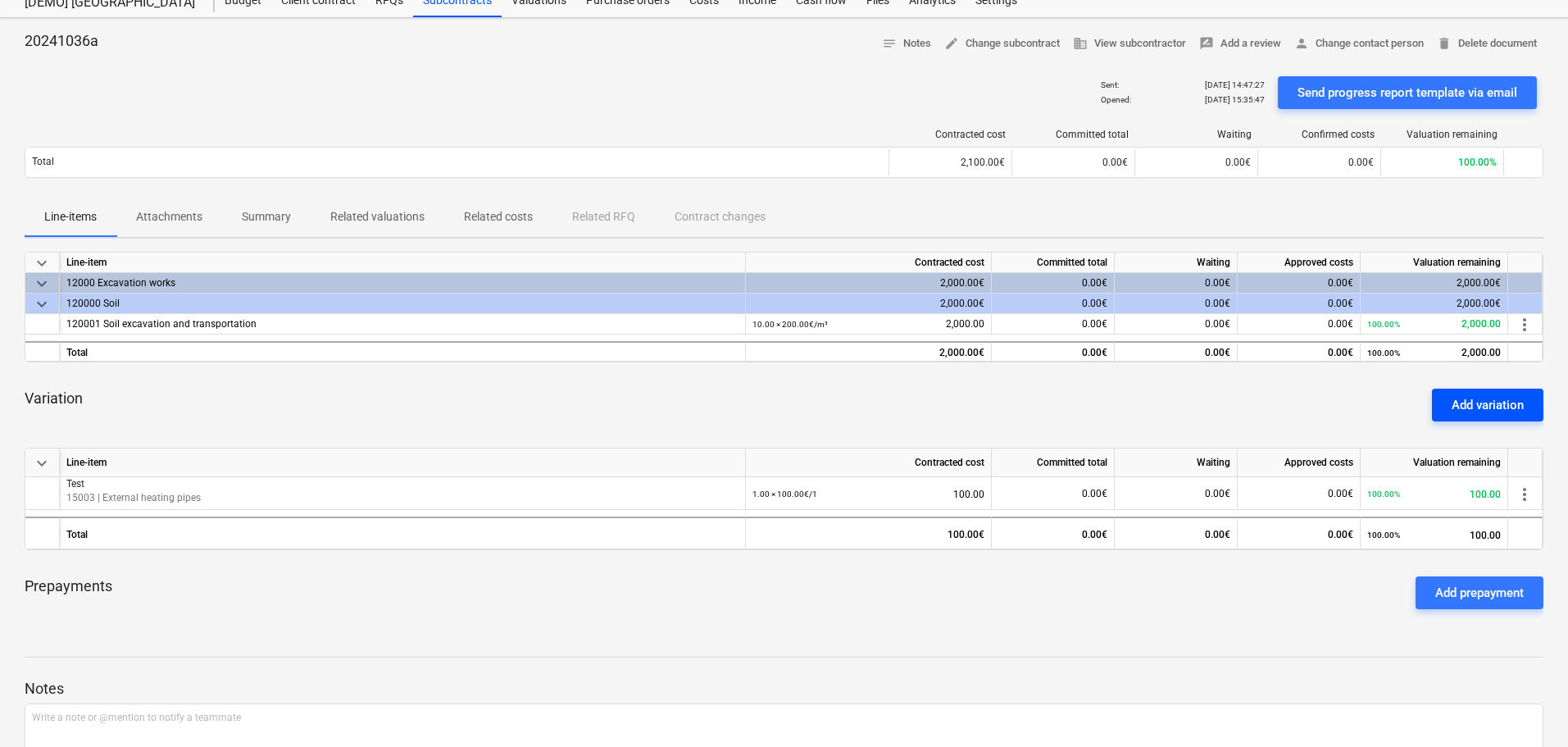
click at [1502, 405] on div "Add variation" at bounding box center [1488, 405] width 72 height 21
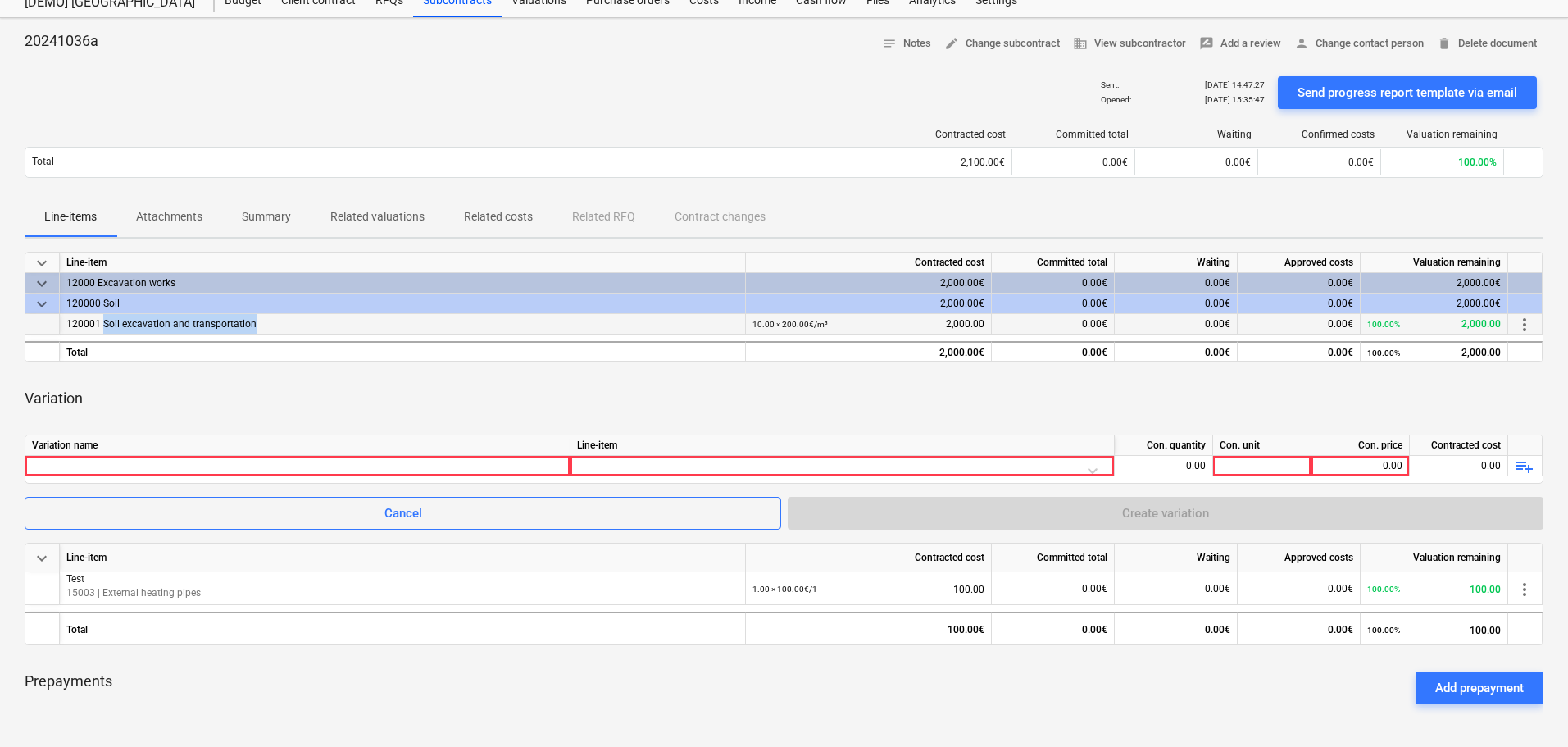
drag, startPoint x: 103, startPoint y: 324, endPoint x: 258, endPoint y: 334, distance: 155.3
click at [258, 334] on div "120001 Soil excavation and transportation" at bounding box center [402, 324] width 673 height 21
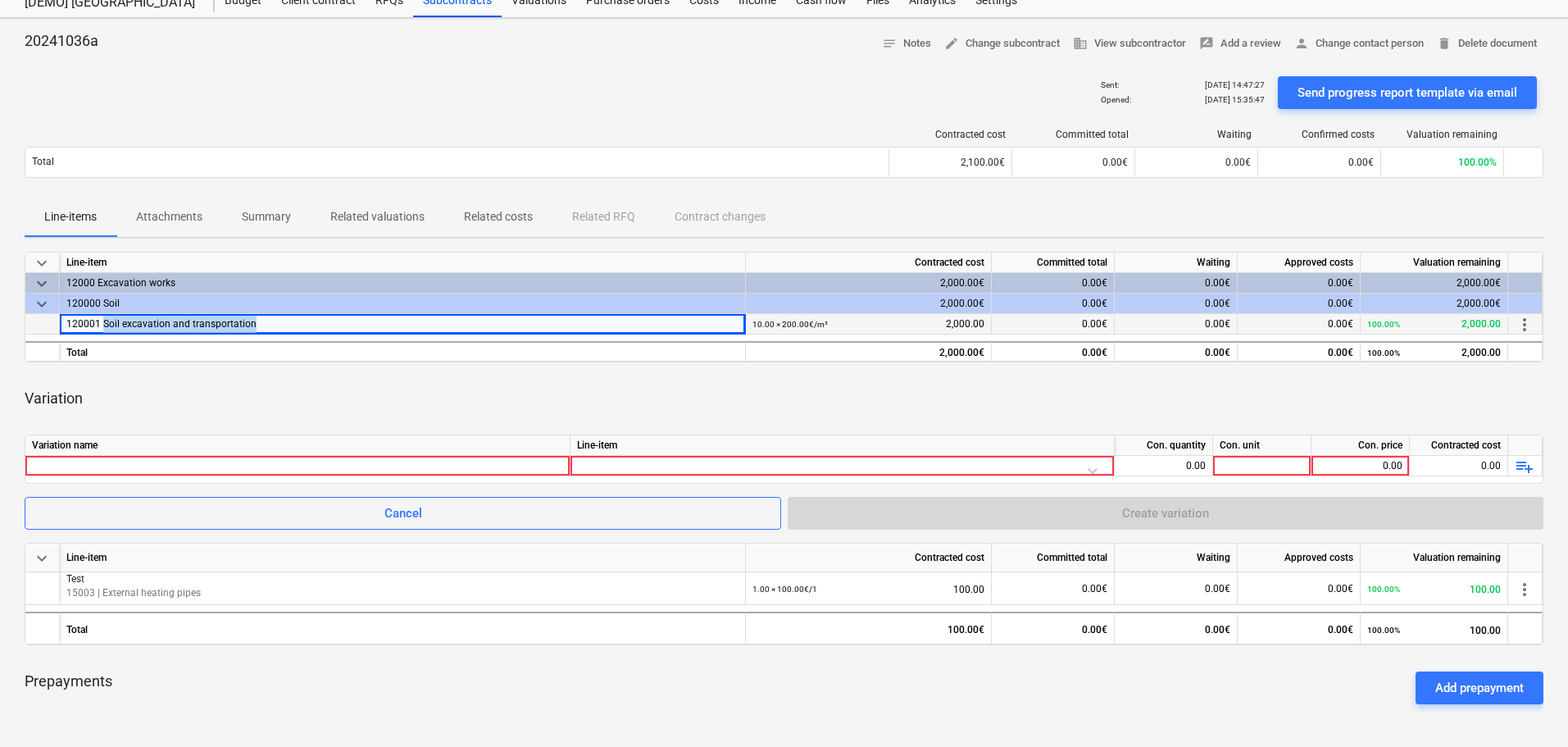
copy div "Soil excavation and transportation"
click at [144, 465] on div at bounding box center [298, 466] width 532 height 20
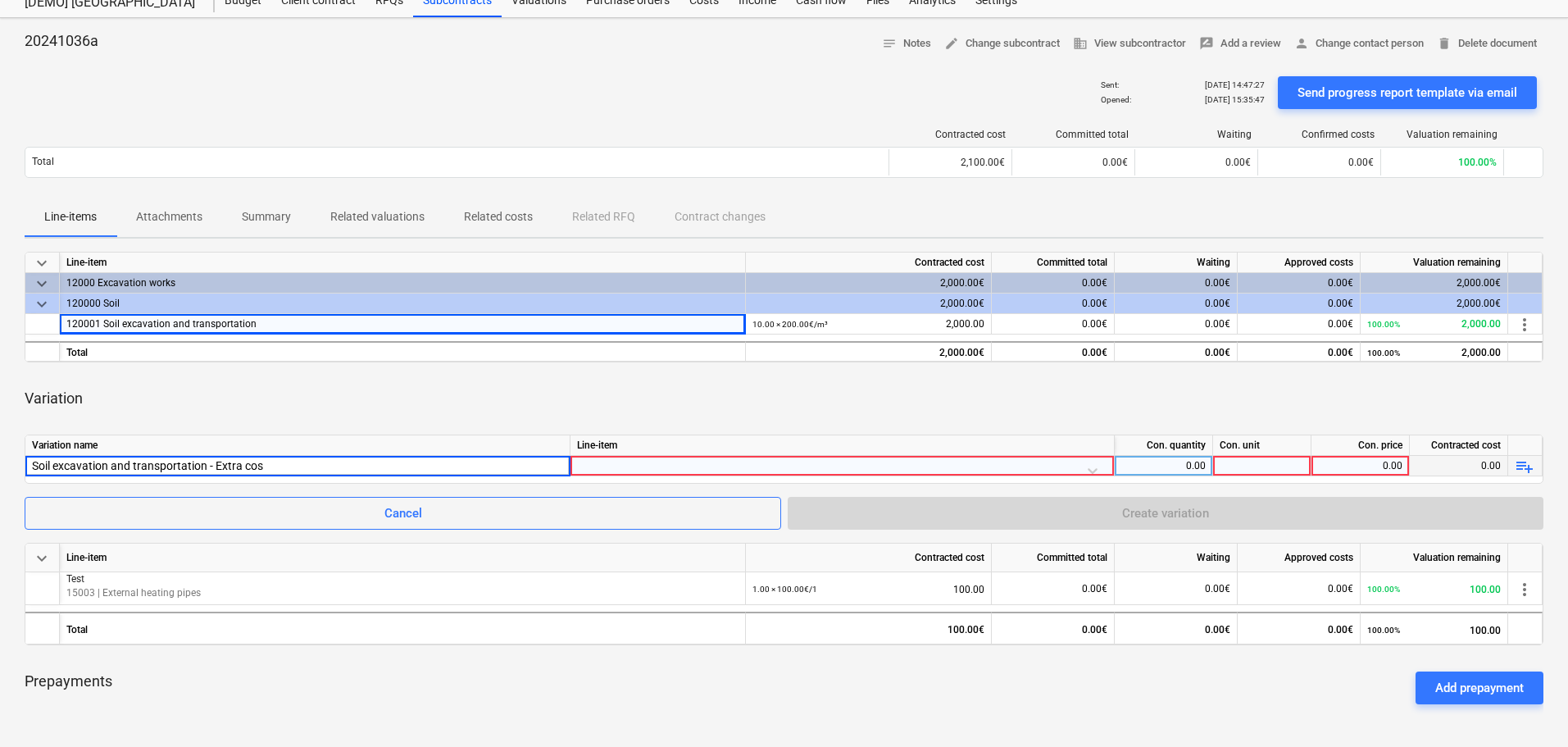
type input "Soil excavation and transportation - Extra cost"
click at [706, 464] on div at bounding box center [841, 470] width 531 height 29
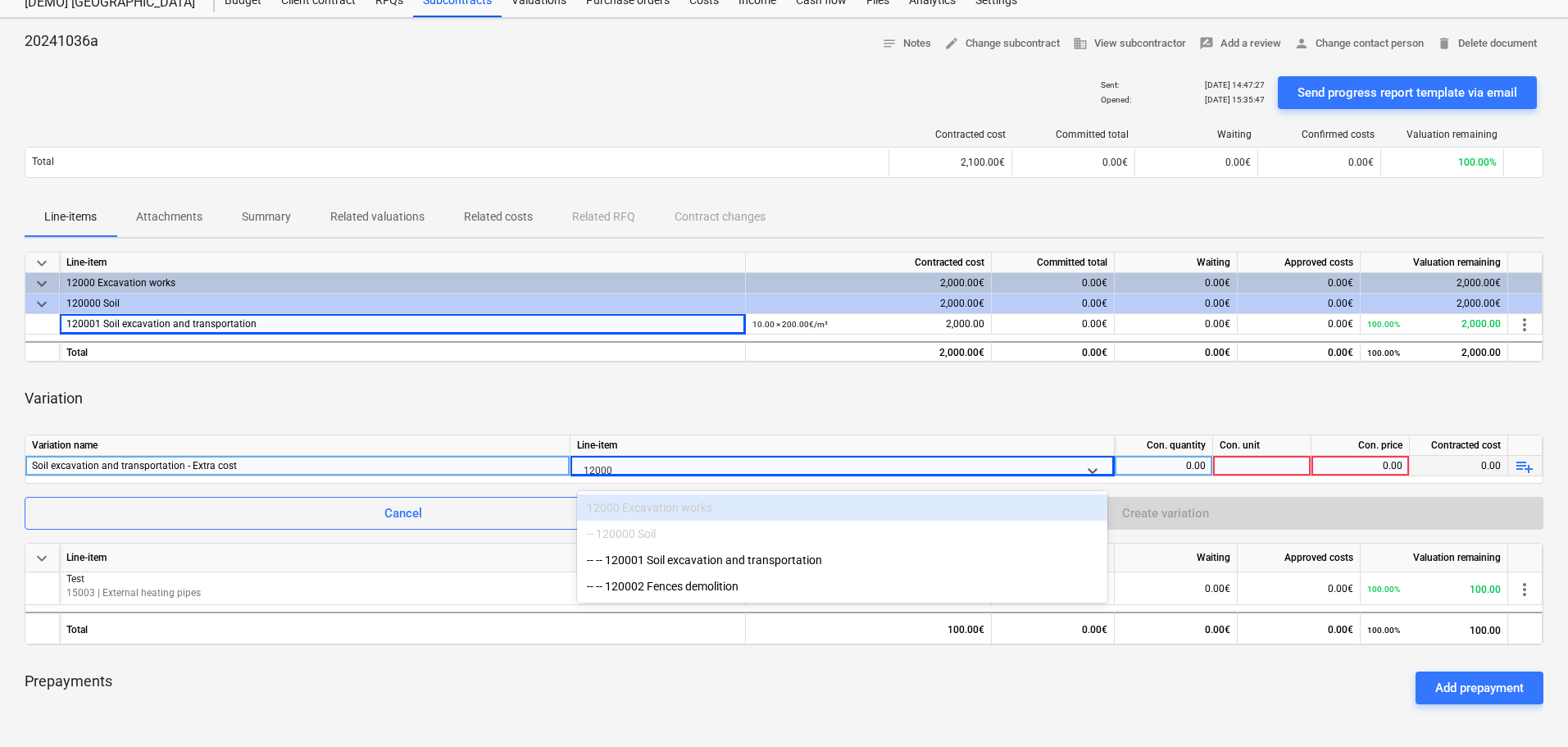
type input "120001"
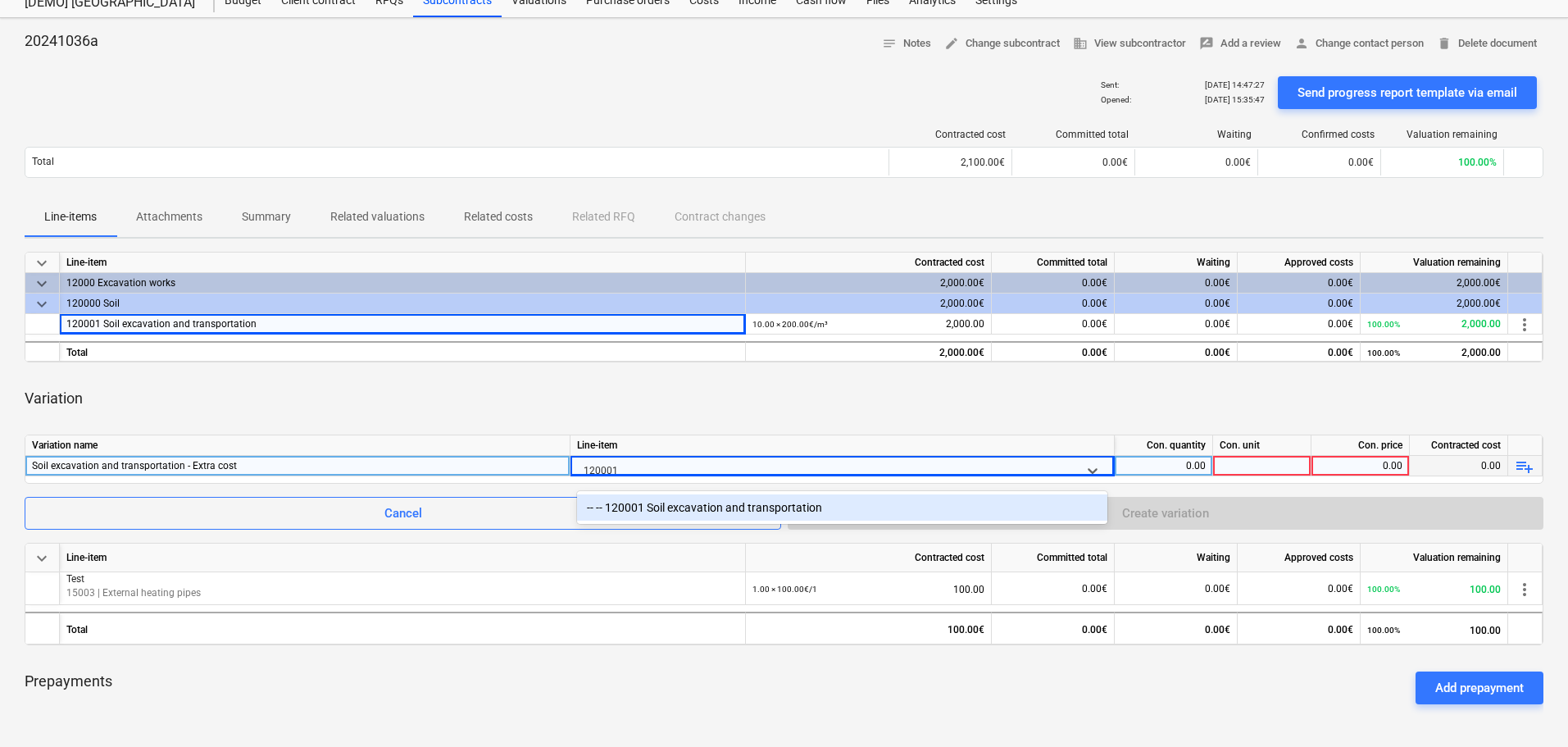
click at [805, 501] on div "-- -- 120001 Soil excavation and transportation" at bounding box center [841, 508] width 531 height 26
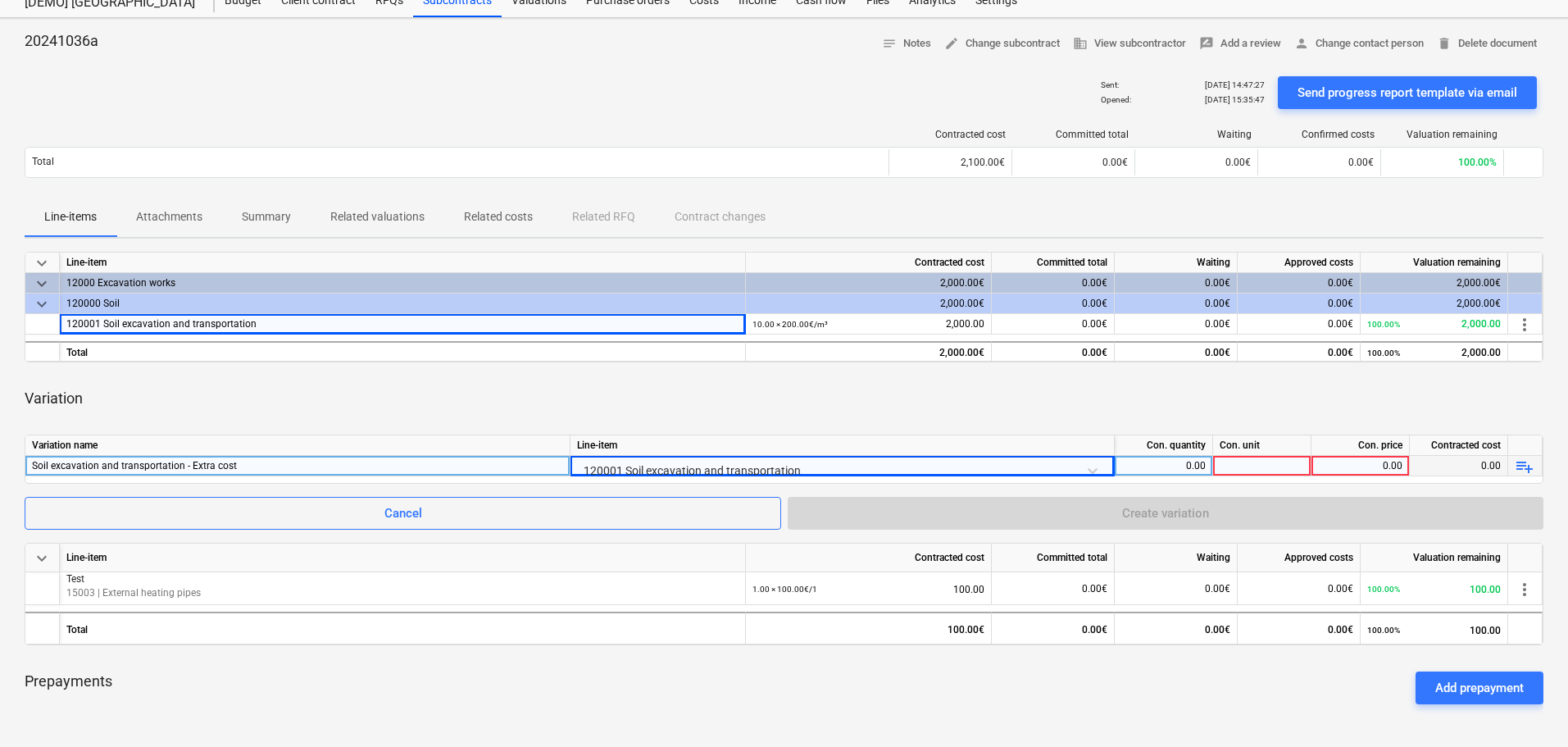
click at [1193, 464] on div "0.00" at bounding box center [1163, 466] width 84 height 21
type input "1"
click at [1240, 466] on div at bounding box center [1262, 466] width 98 height 21
type input "1"
click at [1355, 467] on div "0.00" at bounding box center [1360, 466] width 84 height 21
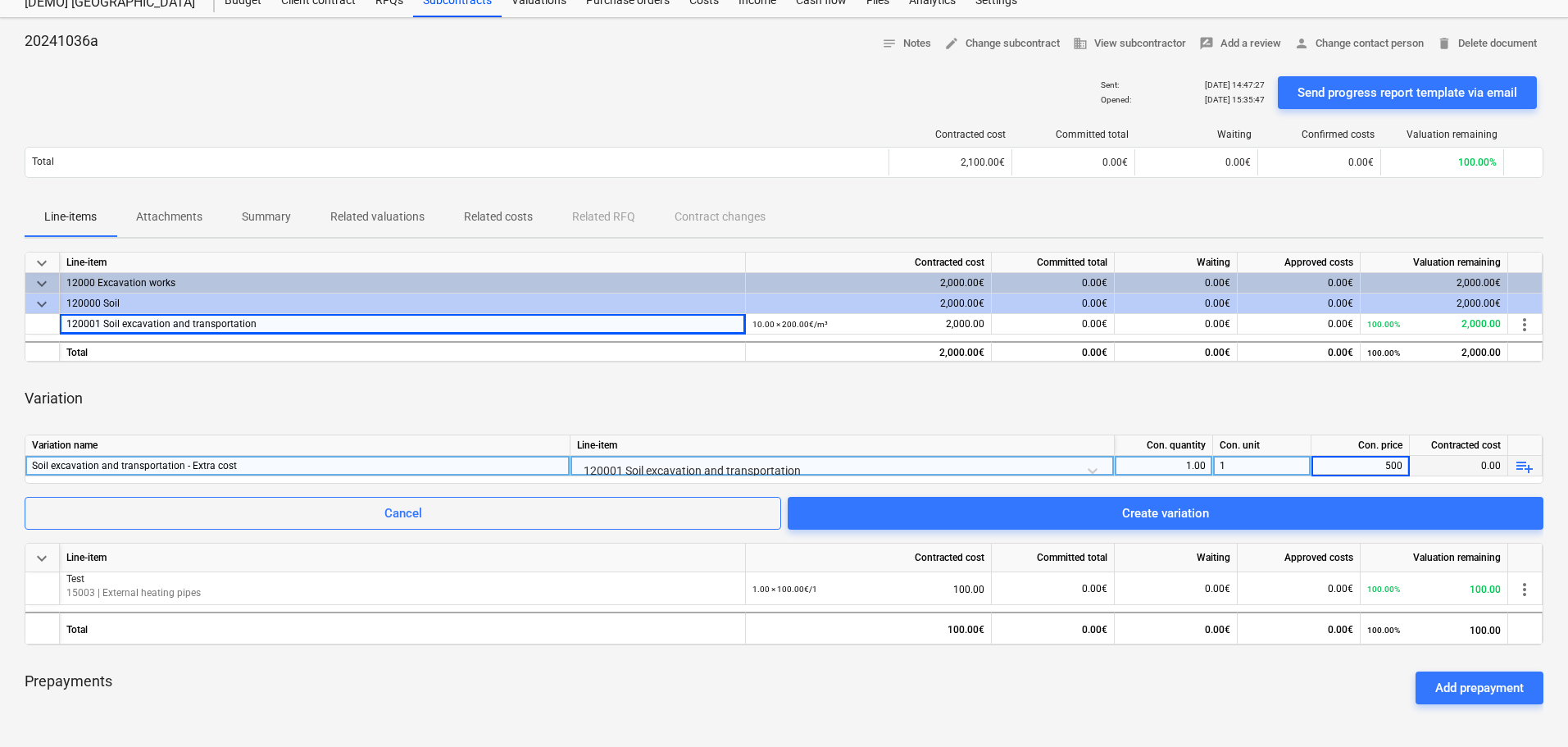
type input "5000"
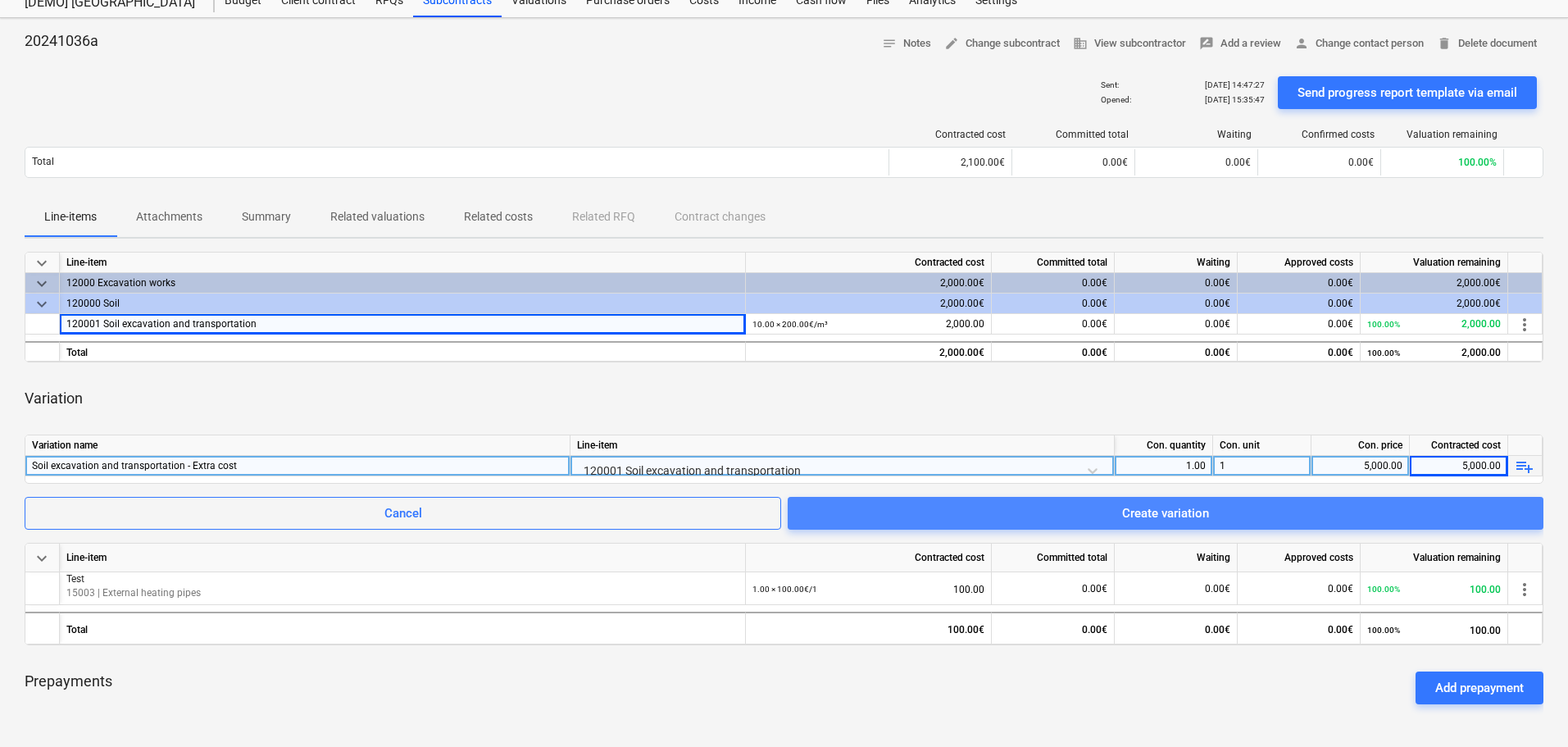
click at [1120, 518] on span "Create variation" at bounding box center [1165, 513] width 717 height 21
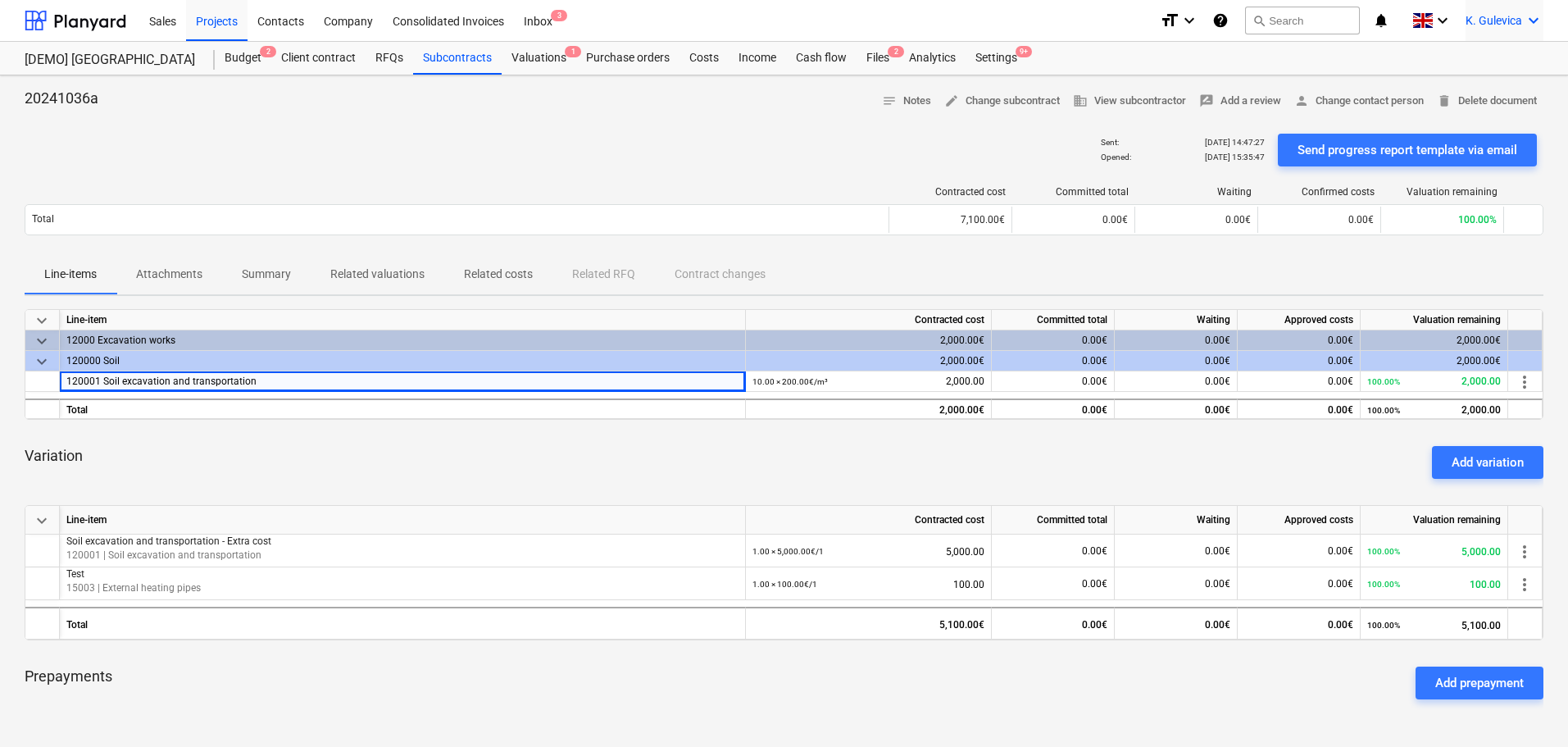
click at [1504, 23] on span "K. Gulevica" at bounding box center [1494, 20] width 57 height 13
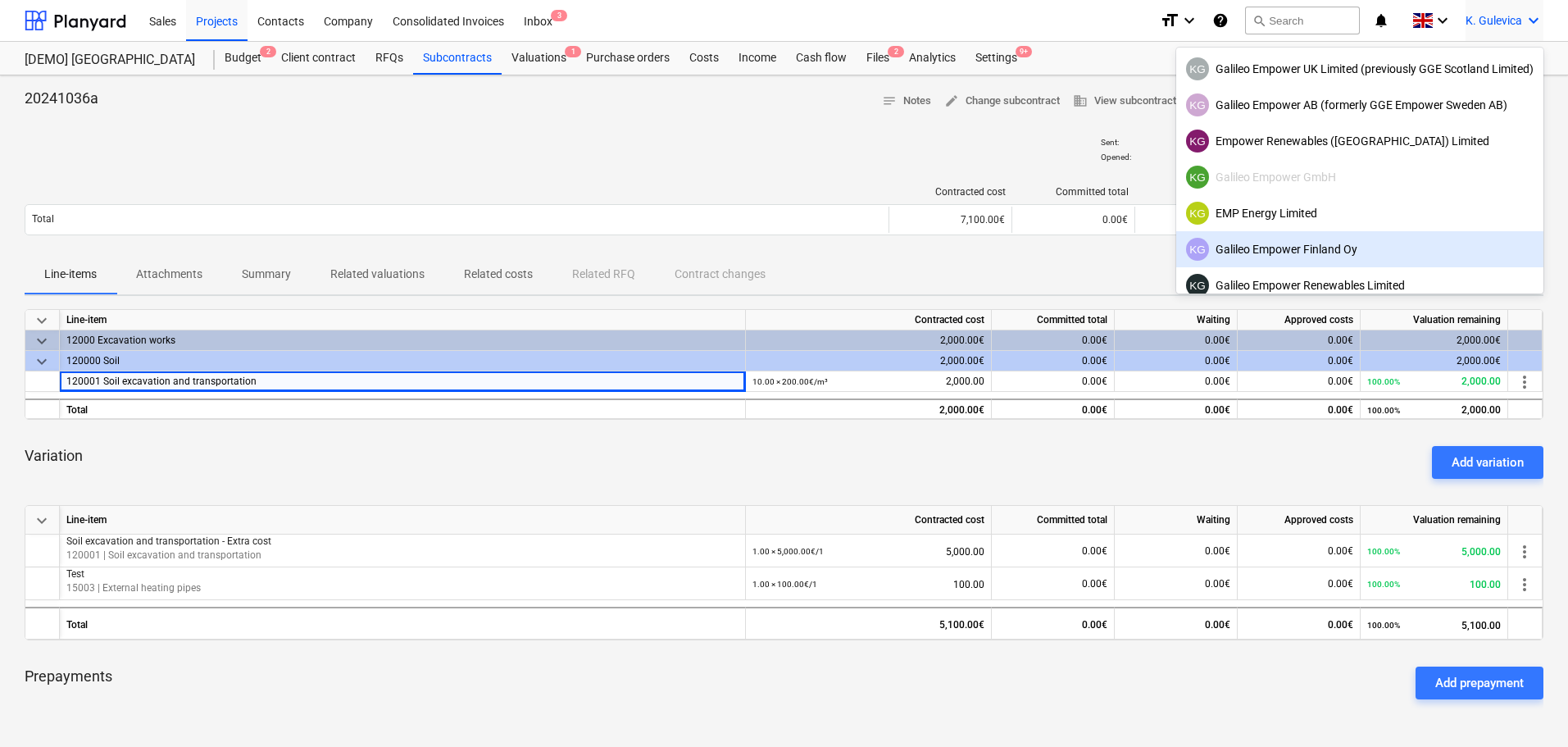
click at [1290, 246] on div "KG Galileo Empower Finland Oy" at bounding box center [1360, 249] width 348 height 23
